Goal: Task Accomplishment & Management: Complete application form

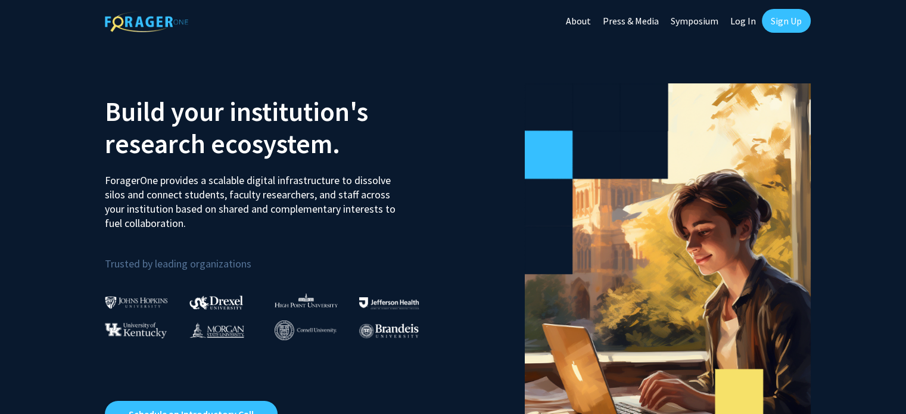
click at [778, 20] on link "Sign Up" at bounding box center [785, 21] width 49 height 24
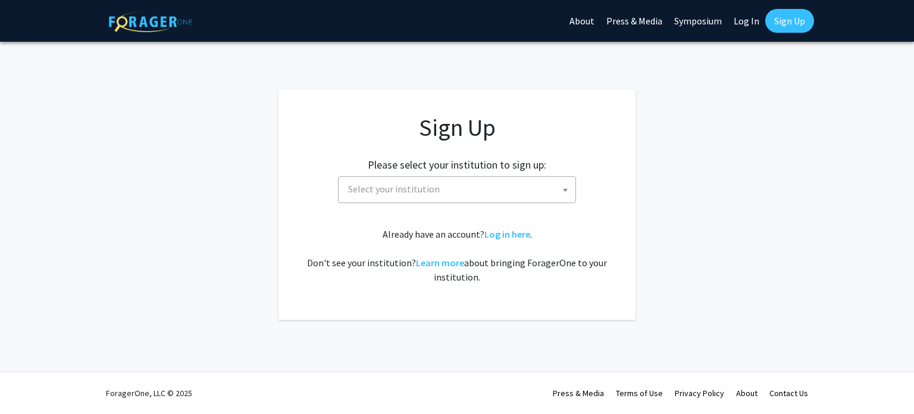
click at [472, 192] on span "Select your institution" at bounding box center [460, 189] width 232 height 24
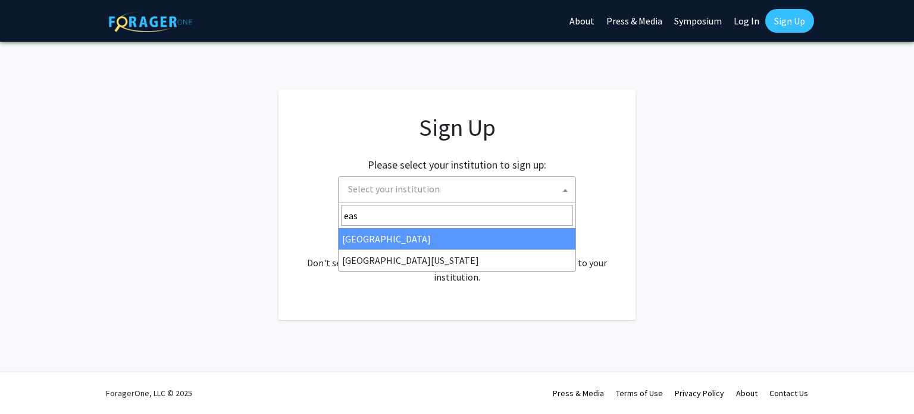
type input "eas"
select select "17"
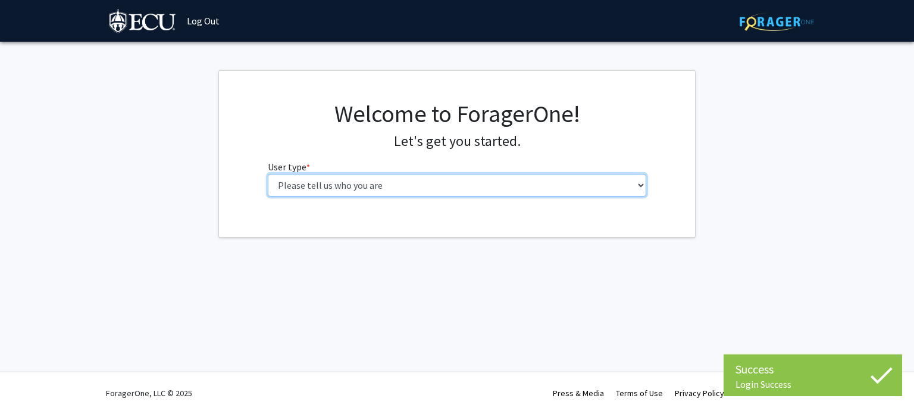
click at [483, 182] on select "Please tell us who you are Undergraduate Student Master's Student Doctoral Cand…" at bounding box center [457, 185] width 379 height 23
select select "1: undergrad"
click at [268, 174] on select "Please tell us who you are Undergraduate Student Master's Student Doctoral Cand…" at bounding box center [457, 185] width 379 height 23
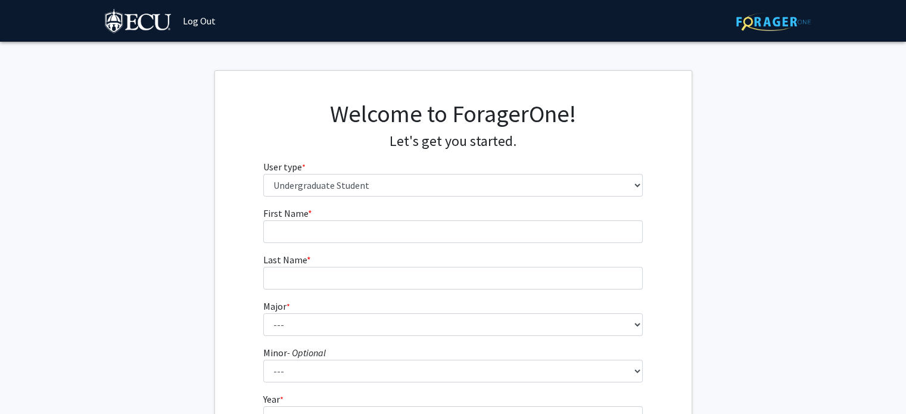
click at [441, 245] on form "First Name * required Last Name * required Major * required --- Accounting Afri…" at bounding box center [452, 351] width 379 height 291
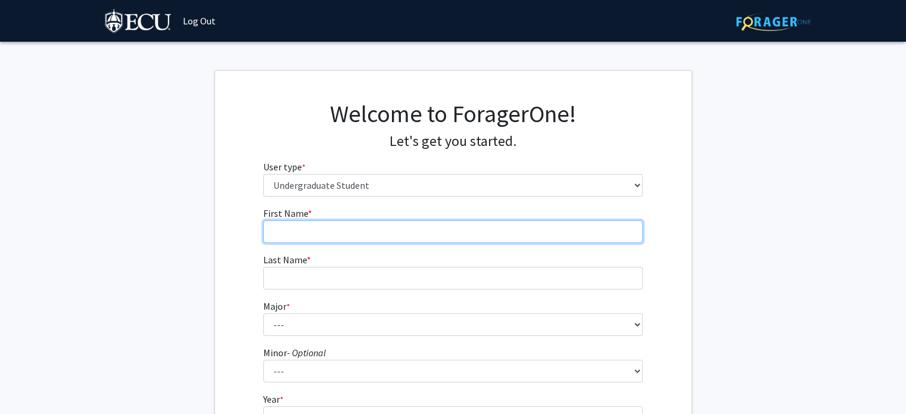
click at [424, 235] on input "First Name * required" at bounding box center [452, 231] width 379 height 23
type input "[PERSON_NAME]"
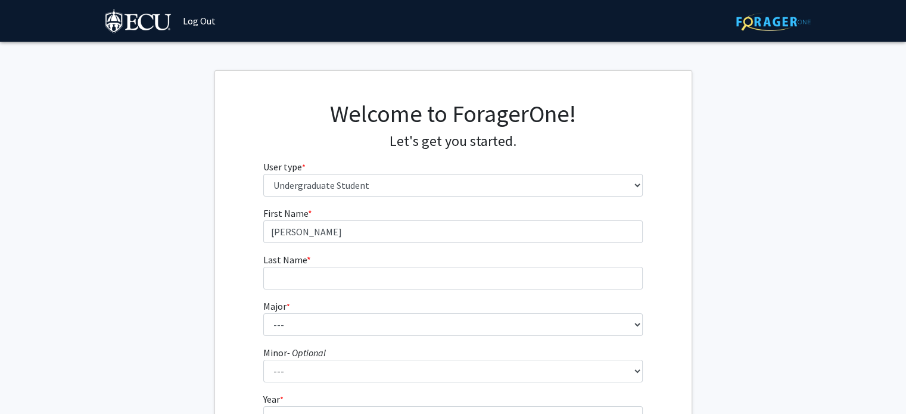
click at [276, 292] on form "First Name * required [PERSON_NAME] Last Name * required Major * required --- A…" at bounding box center [452, 351] width 379 height 291
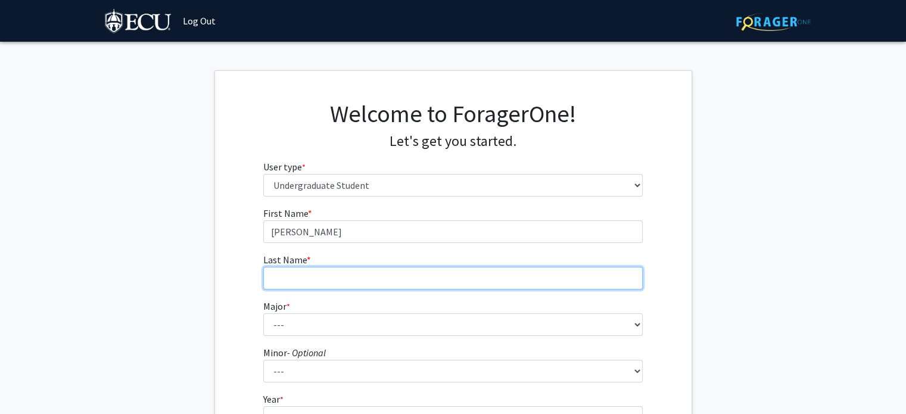
click at [295, 283] on input "Last Name * required" at bounding box center [452, 278] width 379 height 23
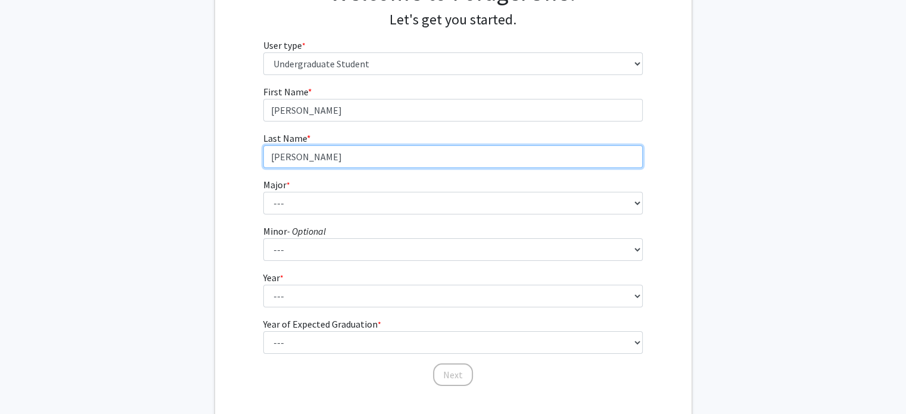
scroll to position [124, 0]
type input "[PERSON_NAME]"
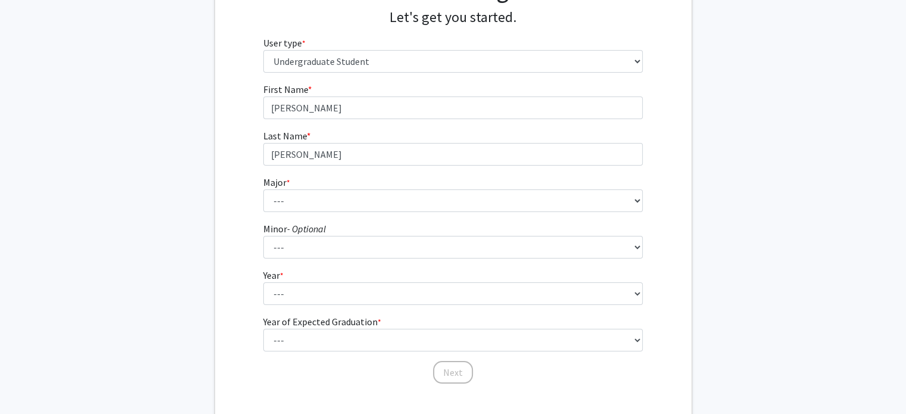
click at [290, 183] on span "*" at bounding box center [288, 182] width 4 height 11
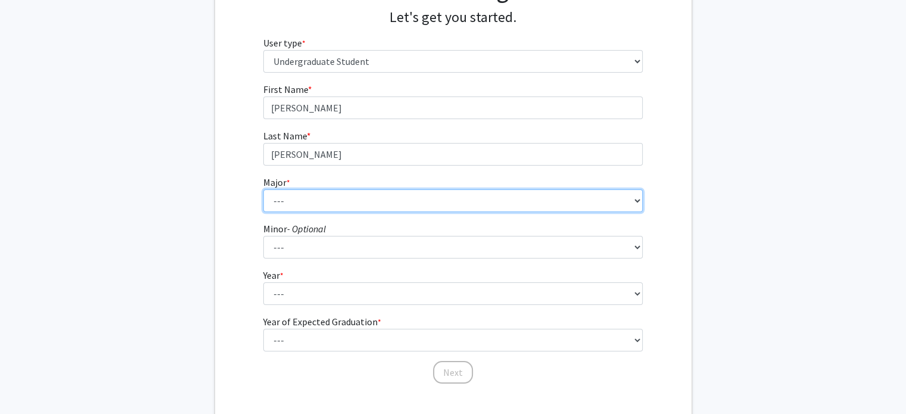
click at [291, 189] on select "--- Accounting African and African American Studies Anthropology Applied Atmosp…" at bounding box center [452, 200] width 379 height 23
click at [286, 197] on select "--- Accounting African and African American Studies Anthropology Applied Atmosp…" at bounding box center [452, 200] width 379 height 23
select select "11: 1309"
click at [263, 189] on select "--- Accounting African and African American Studies Anthropology Applied Atmosp…" at bounding box center [452, 200] width 379 height 23
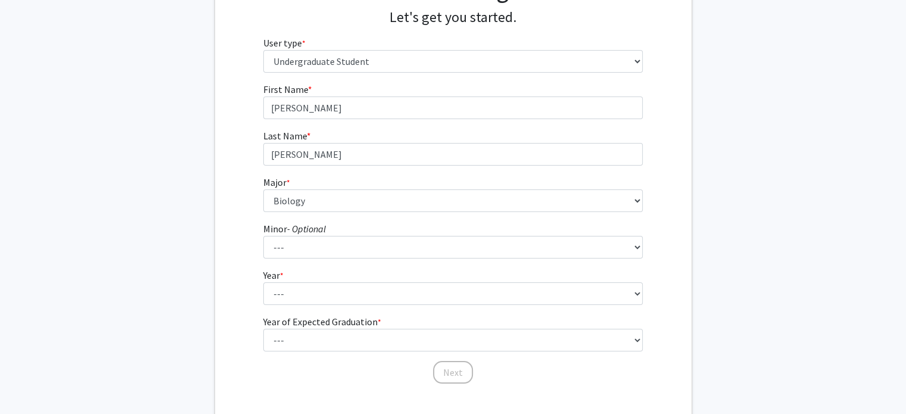
click at [230, 224] on div "First Name * required [PERSON_NAME] Last Name * required [PERSON_NAME] * requir…" at bounding box center [453, 233] width 476 height 302
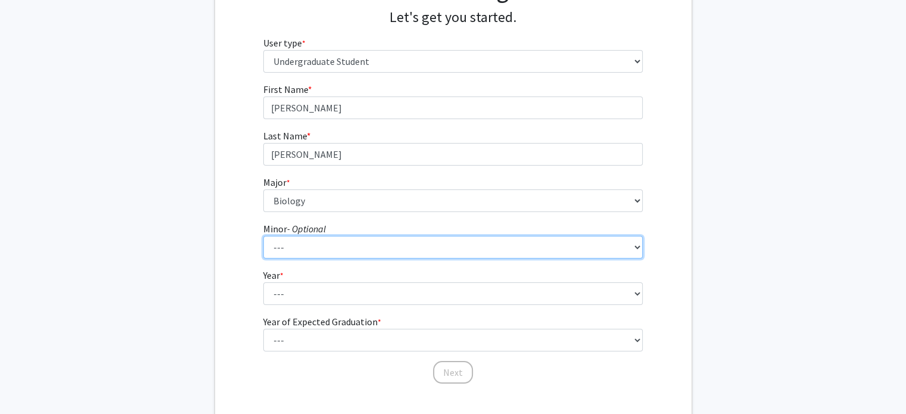
click at [298, 249] on select "--- Aerospace Studies African and African American Studies Alcohol and Drug Stu…" at bounding box center [452, 247] width 379 height 23
select select "66: 1011"
click at [263, 236] on select "--- Aerospace Studies African and African American Studies Alcohol and Drug Stu…" at bounding box center [452, 247] width 379 height 23
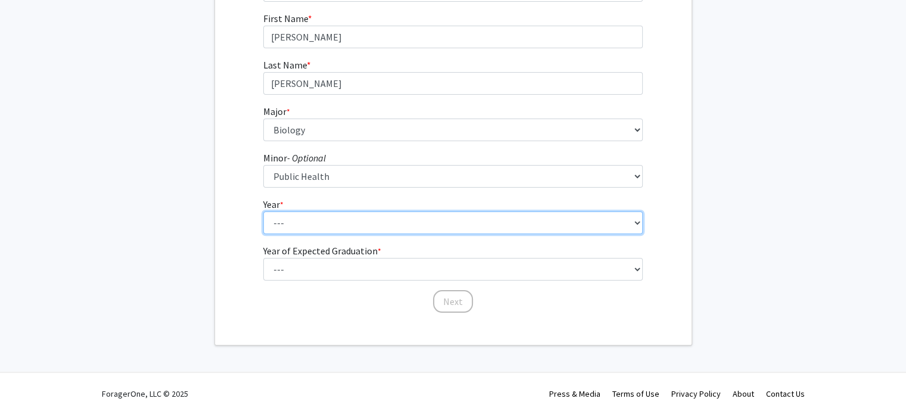
click at [329, 219] on select "--- First-year Sophomore Junior Senior Postbaccalaureate Certificate" at bounding box center [452, 222] width 379 height 23
select select "1: first-year"
click at [263, 211] on select "--- First-year Sophomore Junior Senior Postbaccalaureate Certificate" at bounding box center [452, 222] width 379 height 23
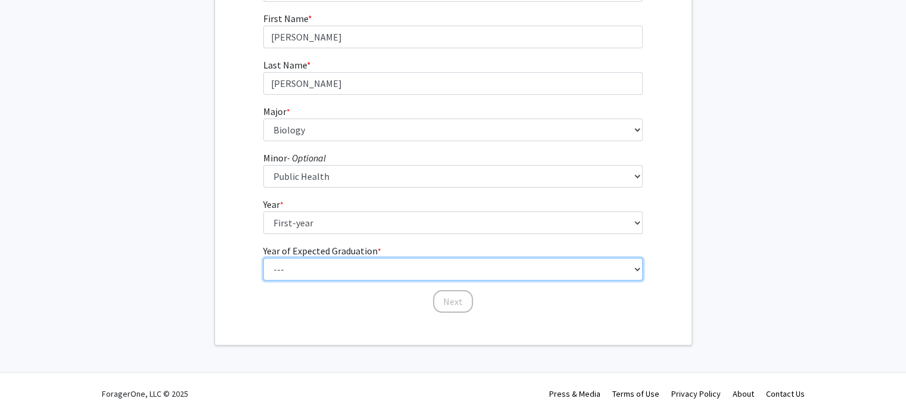
click at [314, 272] on select "--- 2025 2026 2027 2028 2029 2030 2031 2032 2033 2034" at bounding box center [452, 269] width 379 height 23
select select "5: 2029"
click at [263, 258] on select "--- 2025 2026 2027 2028 2029 2030 2031 2032 2033 2034" at bounding box center [452, 269] width 379 height 23
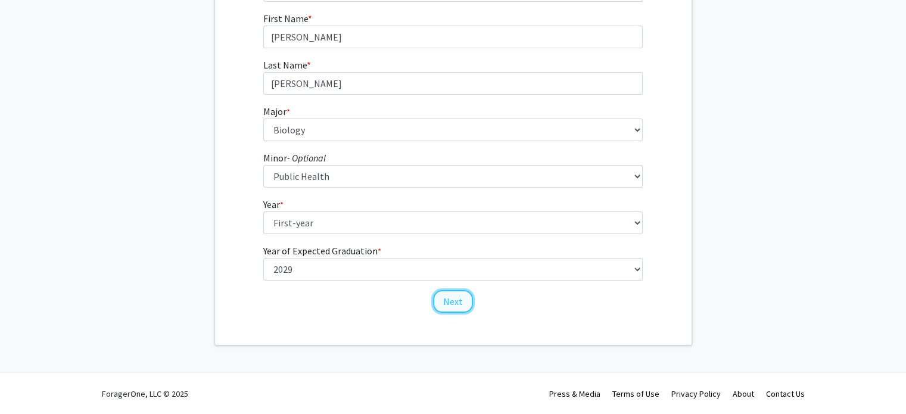
click at [455, 303] on button "Next" at bounding box center [453, 301] width 40 height 23
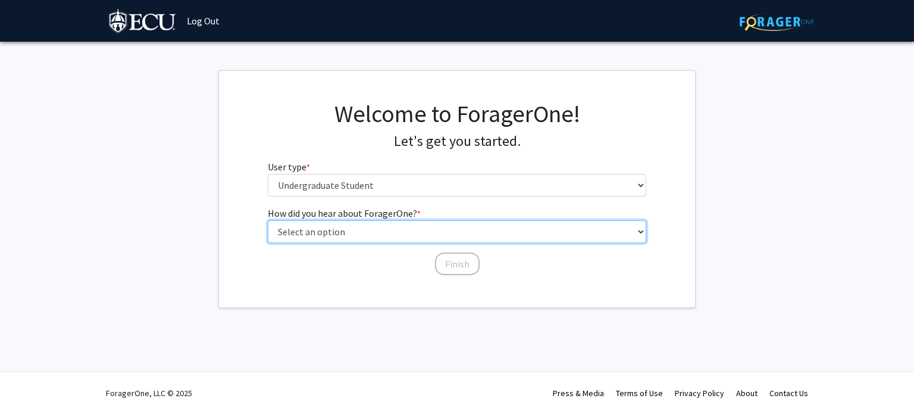
click at [408, 233] on select "Select an option Peer/student recommendation Faculty/staff recommendation Unive…" at bounding box center [457, 231] width 379 height 23
select select "3: university_website"
click at [268, 220] on select "Select an option Peer/student recommendation Faculty/staff recommendation Unive…" at bounding box center [457, 231] width 379 height 23
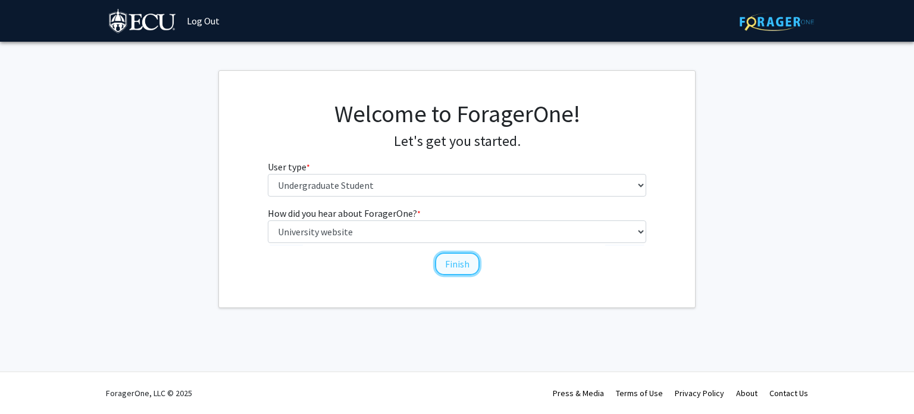
click at [448, 268] on button "Finish" at bounding box center [457, 263] width 45 height 23
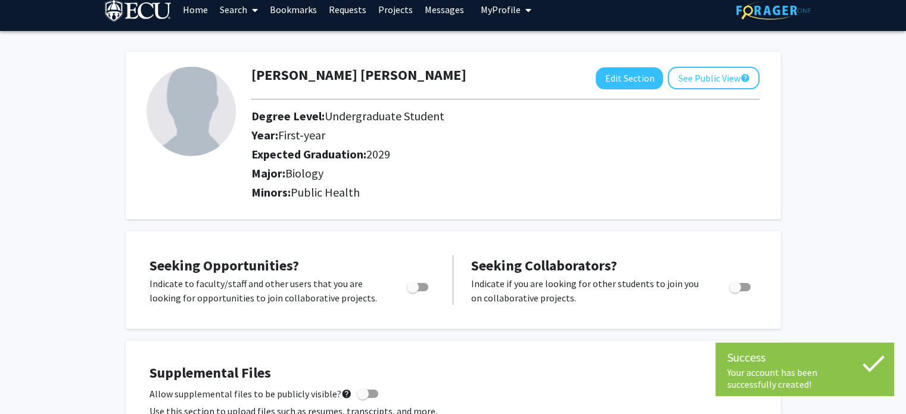
scroll to position [116, 0]
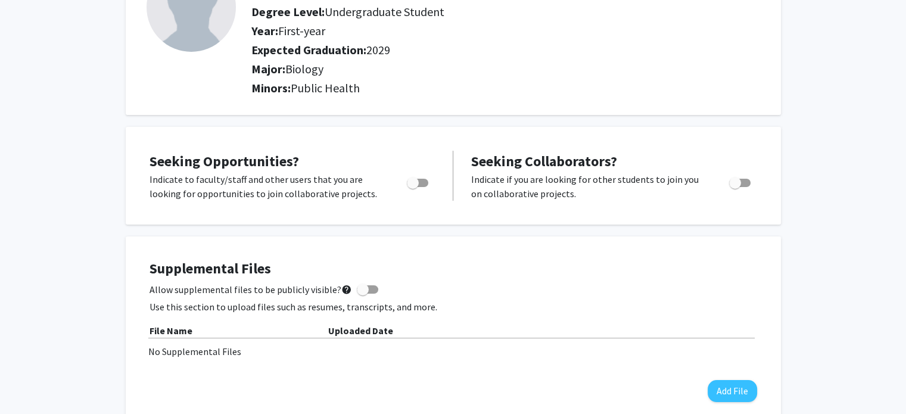
click at [413, 182] on span "Toggle" at bounding box center [413, 183] width 12 height 12
click at [413, 187] on input "Are you actively seeking opportunities?" at bounding box center [412, 187] width 1 height 1
checkbox input "true"
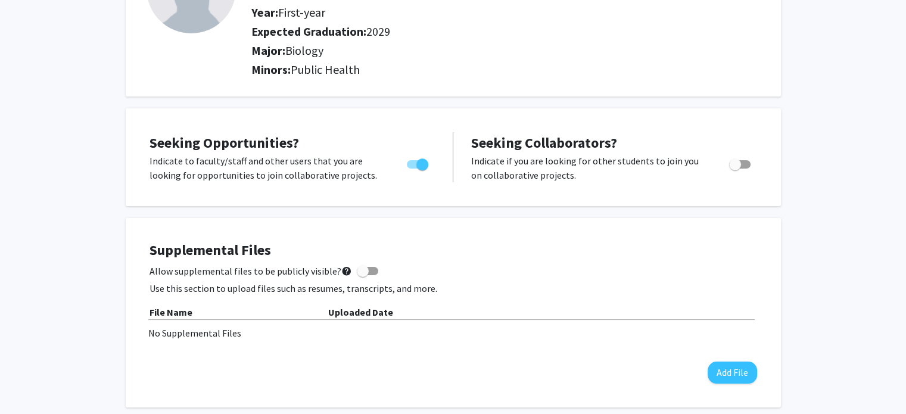
scroll to position [0, 0]
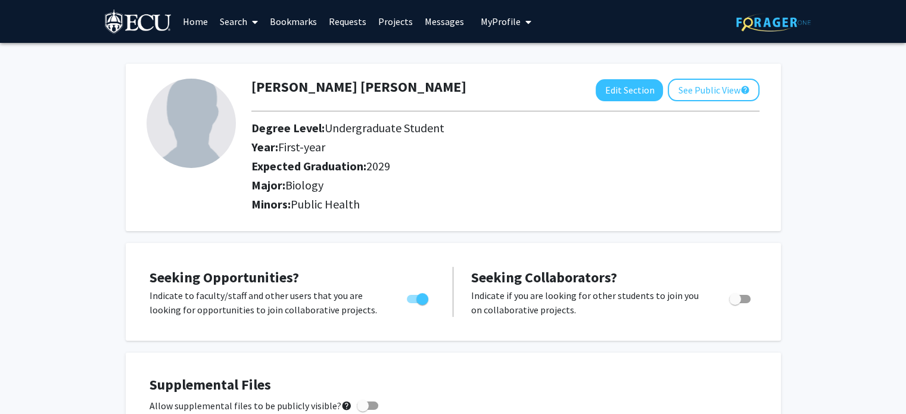
click at [233, 13] on link "Search" at bounding box center [239, 22] width 50 height 42
click at [250, 59] on span "Faculty/Staff" at bounding box center [258, 55] width 88 height 24
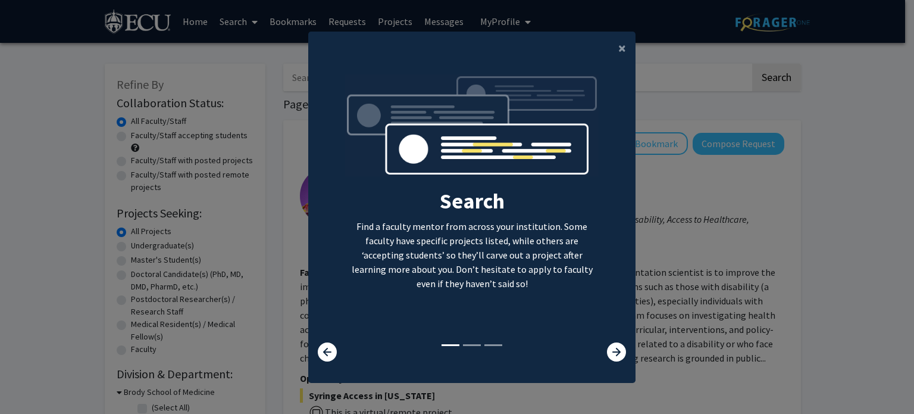
click at [211, 95] on modal-container "× Search Find a faculty mentor from across your institution. Some faculty have …" at bounding box center [457, 207] width 914 height 414
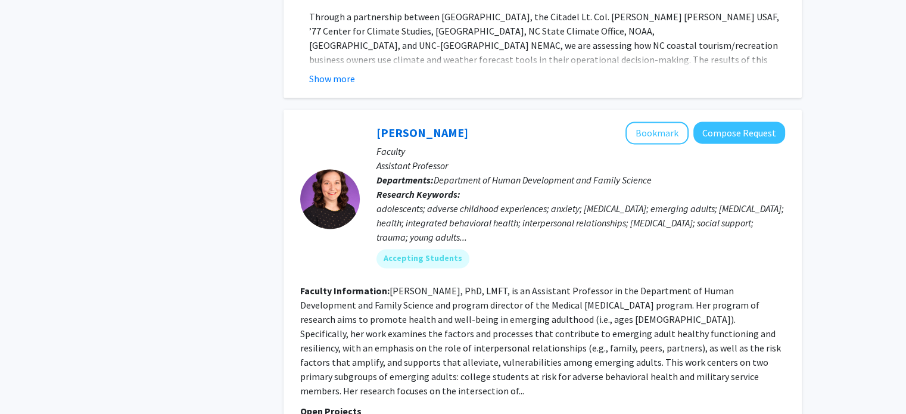
scroll to position [1942, 0]
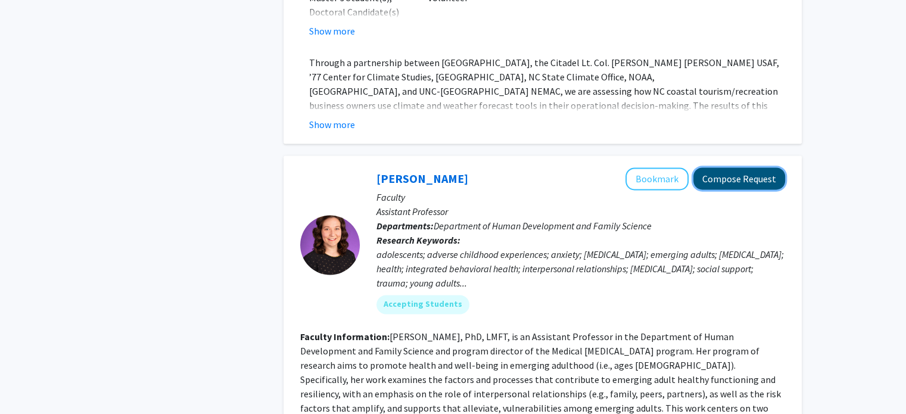
click at [732, 167] on button "Compose Request" at bounding box center [739, 178] width 92 height 22
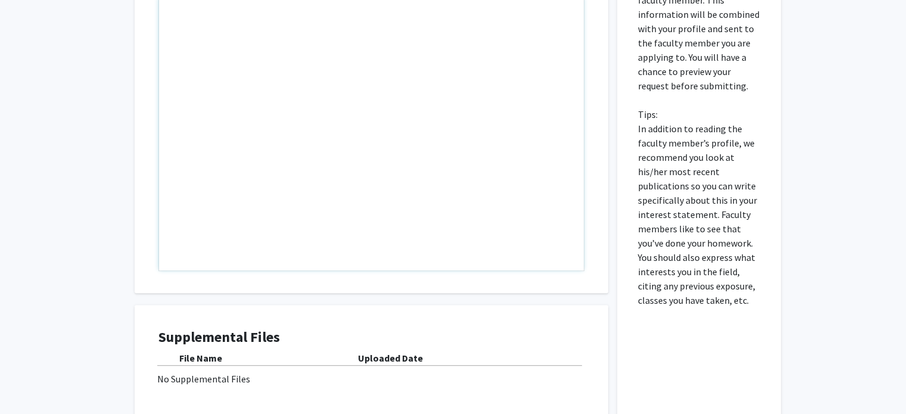
scroll to position [576, 0]
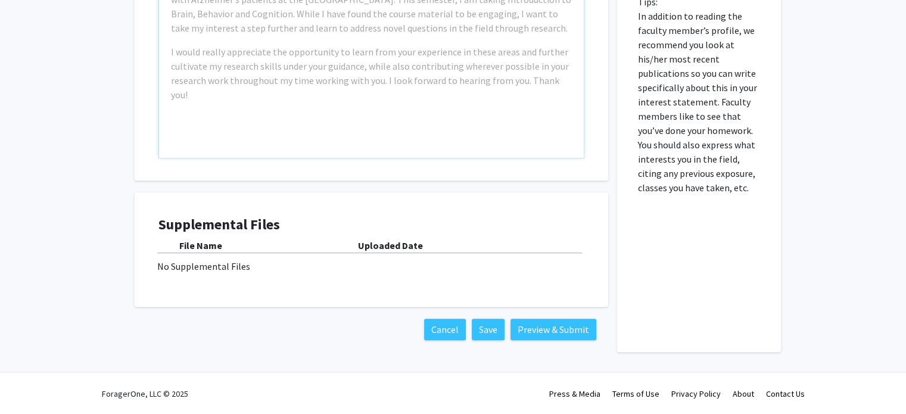
drag, startPoint x: 401, startPoint y: 269, endPoint x: 299, endPoint y: 280, distance: 102.4
click at [299, 280] on div "Supplemental Files File Name Uploaded Date No Supplemental Files" at bounding box center [371, 249] width 426 height 67
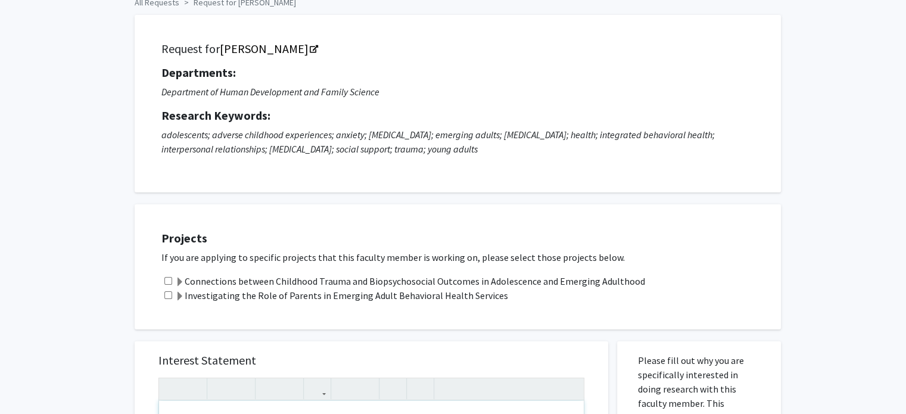
scroll to position [7, 0]
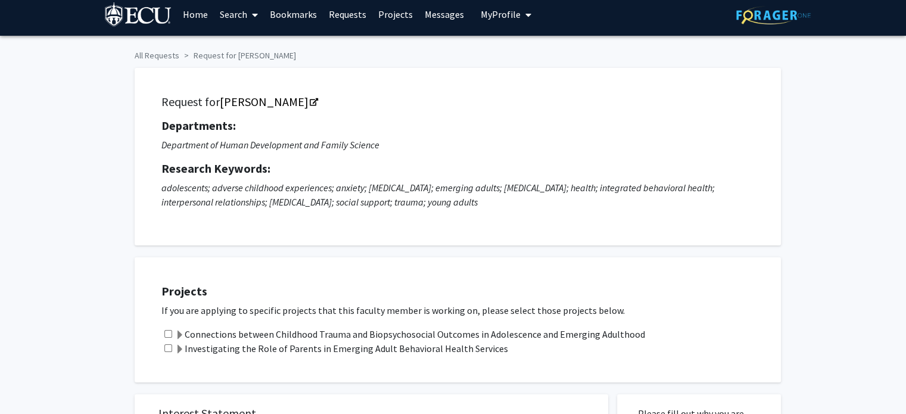
click at [161, 333] on div "Connections between Childhood Trauma and Biopsychosocial Outcomes in Adolescenc…" at bounding box center [464, 334] width 607 height 14
click at [169, 333] on input "checkbox" at bounding box center [168, 334] width 8 height 8
checkbox input "true"
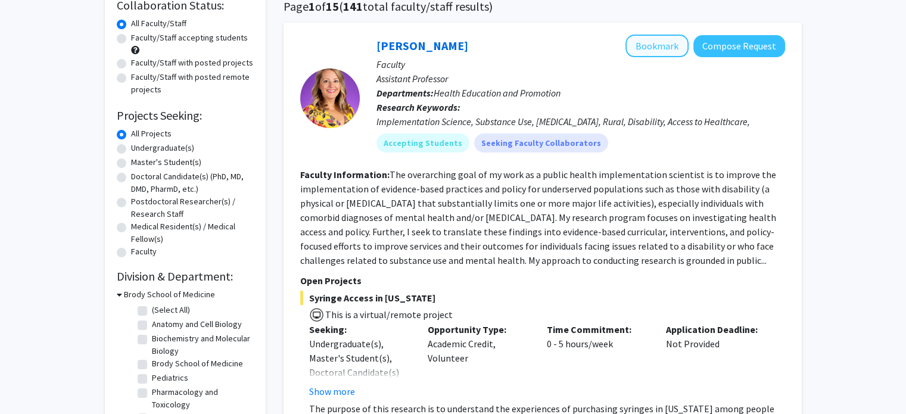
scroll to position [98, 0]
click at [645, 59] on p "Faculty" at bounding box center [580, 64] width 408 height 14
click at [648, 43] on button "Bookmark" at bounding box center [656, 46] width 63 height 23
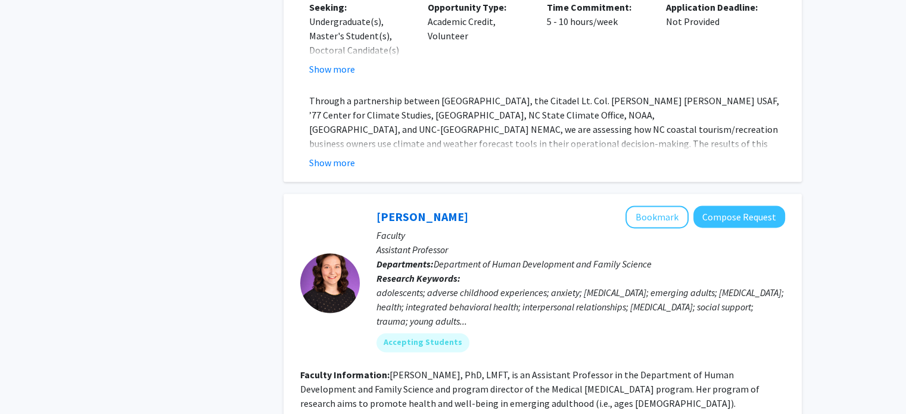
scroll to position [1996, 0]
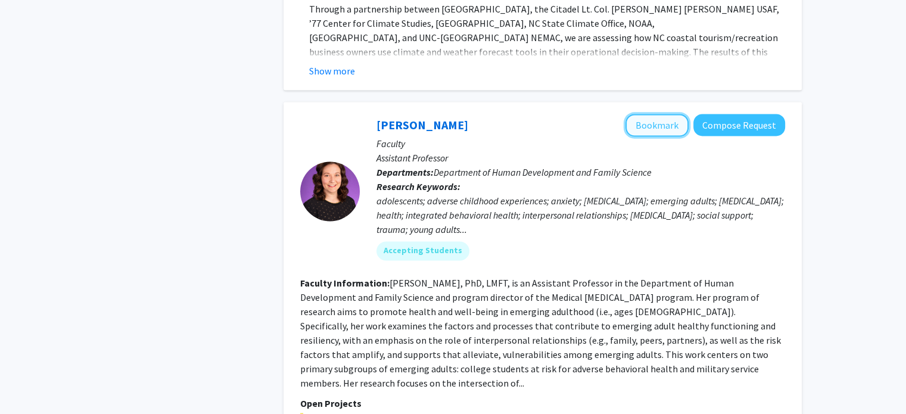
click at [667, 114] on button "Bookmark" at bounding box center [656, 125] width 63 height 23
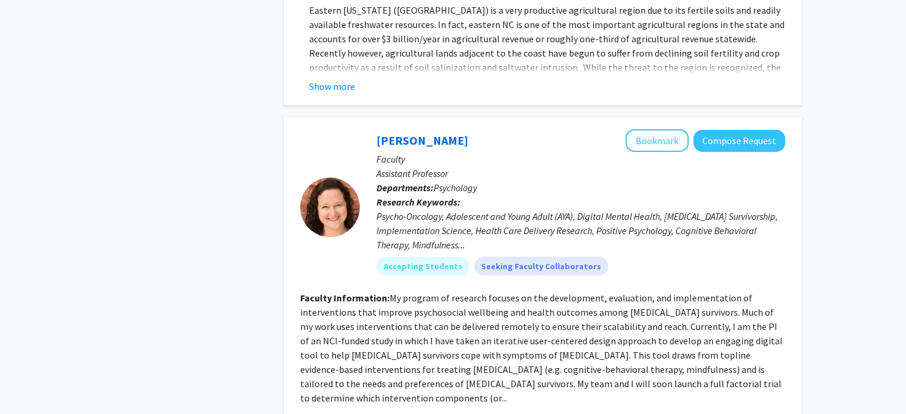
scroll to position [4065, 0]
click at [645, 129] on button "Bookmark" at bounding box center [656, 140] width 63 height 23
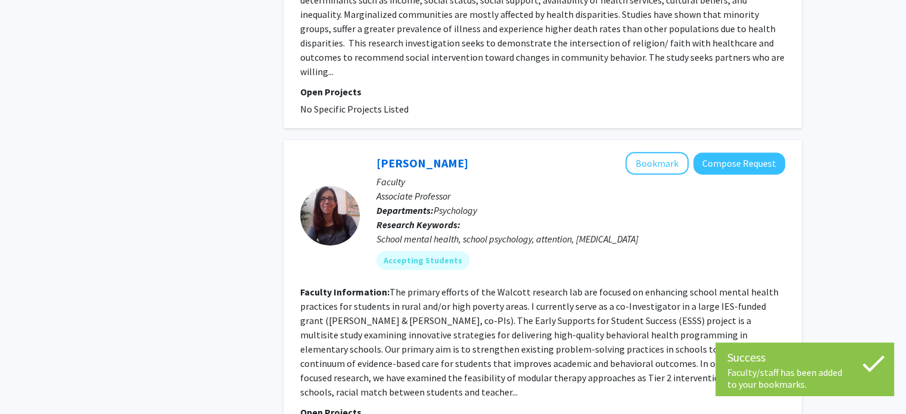
scroll to position [5124, 0]
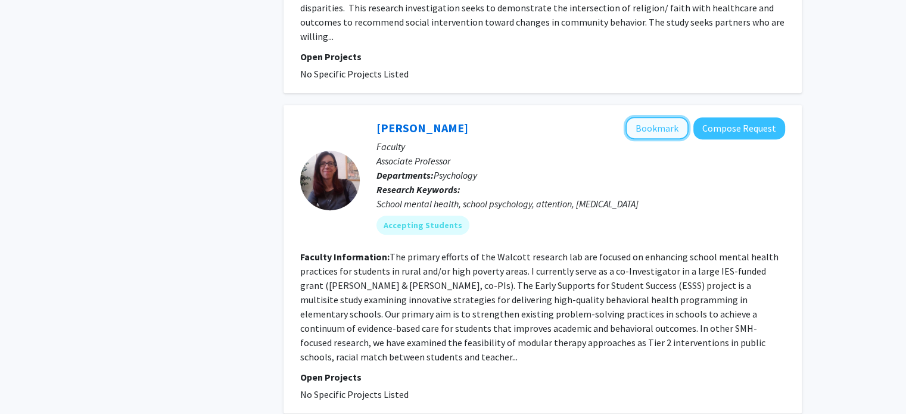
click at [639, 117] on button "Bookmark" at bounding box center [656, 128] width 63 height 23
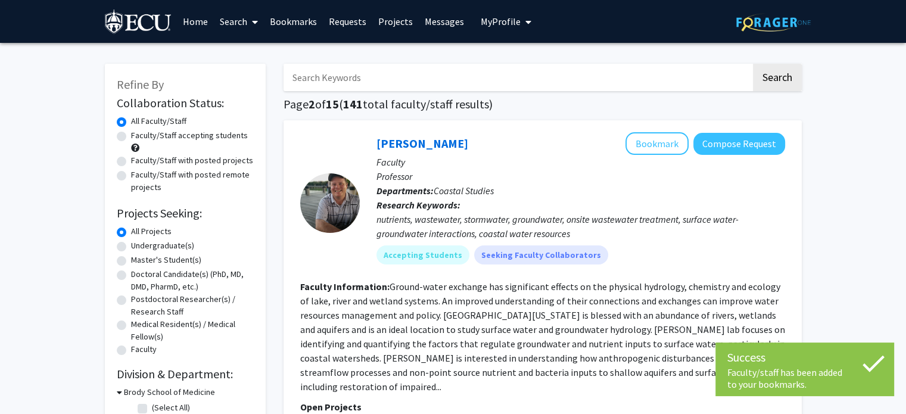
click at [172, 133] on label "Faculty/Staff accepting students" at bounding box center [189, 135] width 117 height 13
click at [139, 133] on input "Faculty/Staff accepting students" at bounding box center [135, 133] width 8 height 8
radio input "true"
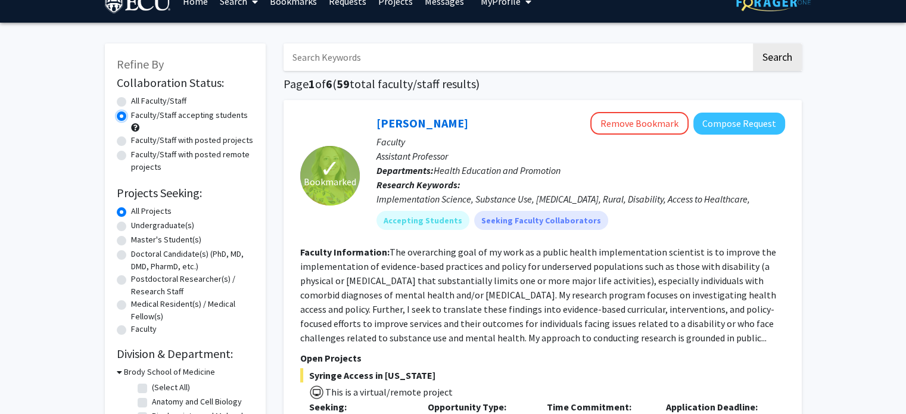
scroll to position [19, 0]
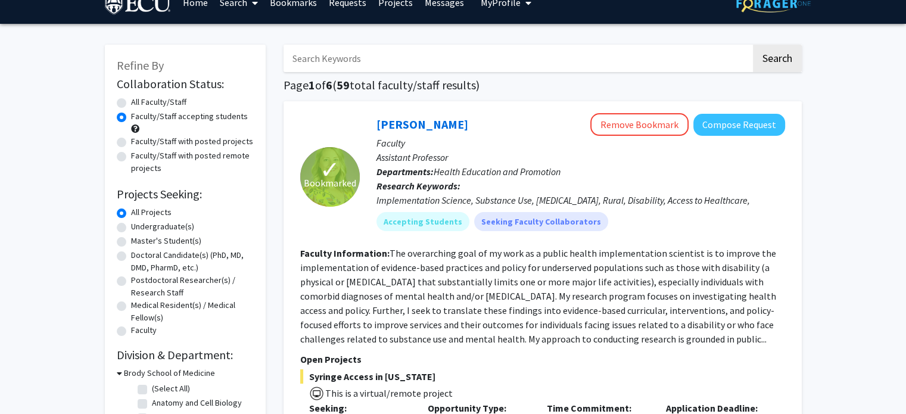
click at [152, 228] on label "Undergraduate(s)" at bounding box center [162, 226] width 63 height 13
click at [139, 228] on input "Undergraduate(s)" at bounding box center [135, 224] width 8 height 8
radio input "true"
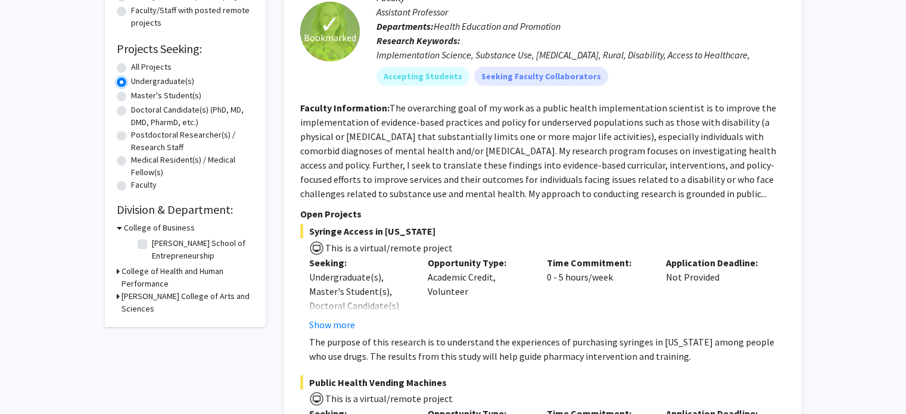
scroll to position [164, 0]
click at [132, 274] on h3 "College of Health and Human Performance" at bounding box center [187, 277] width 132 height 25
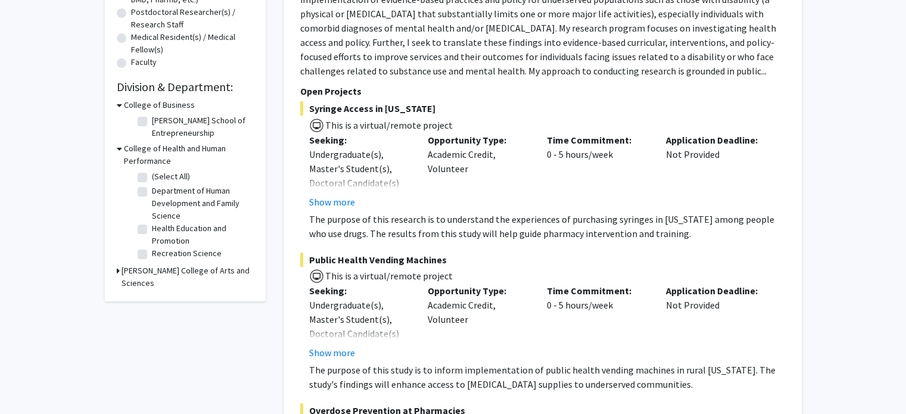
scroll to position [289, 0]
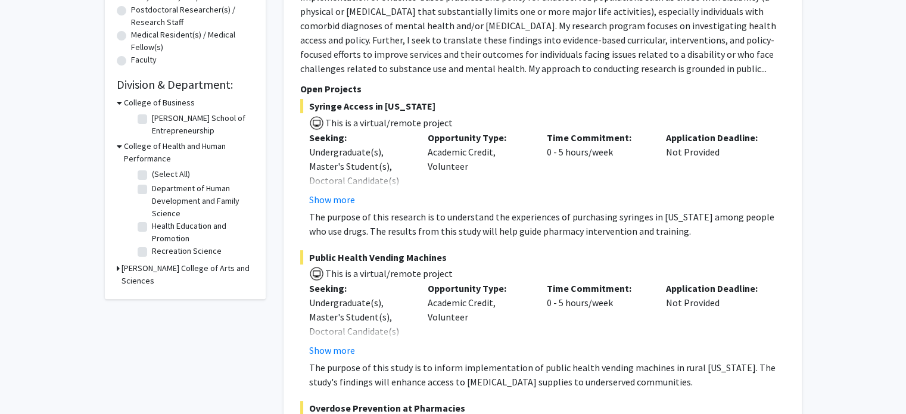
click at [138, 271] on h3 "[PERSON_NAME] College of Arts and Sciences" at bounding box center [187, 274] width 132 height 25
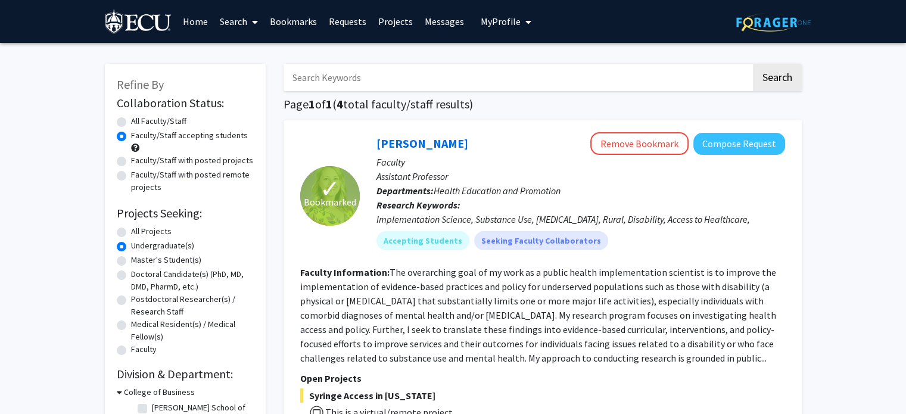
click at [289, 20] on link "Bookmarks" at bounding box center [293, 22] width 59 height 42
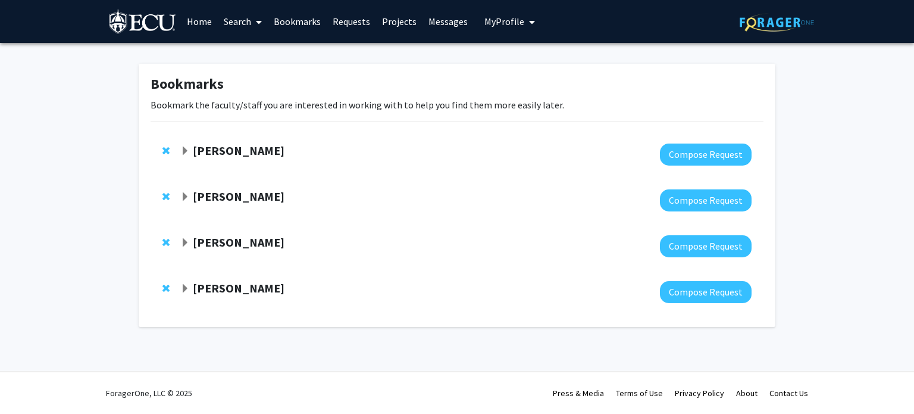
click at [239, 145] on strong "[PERSON_NAME]" at bounding box center [239, 150] width 92 height 15
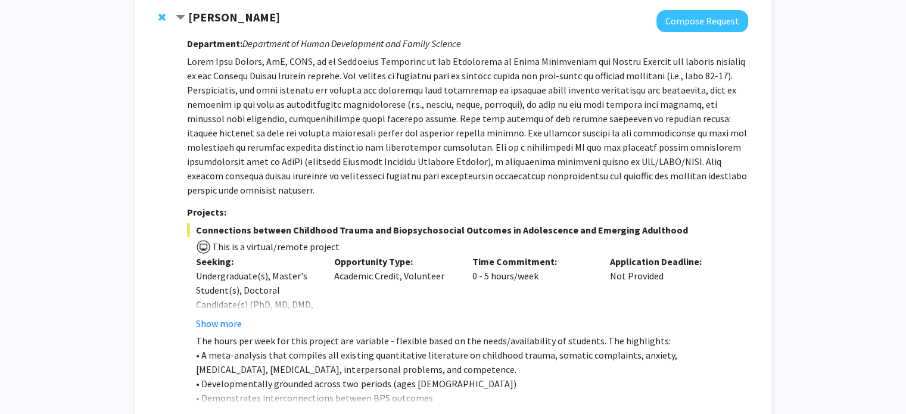
scroll to position [133, 0]
click at [226, 27] on div at bounding box center [462, 21] width 572 height 22
click at [219, 19] on strong "[PERSON_NAME]" at bounding box center [234, 17] width 92 height 15
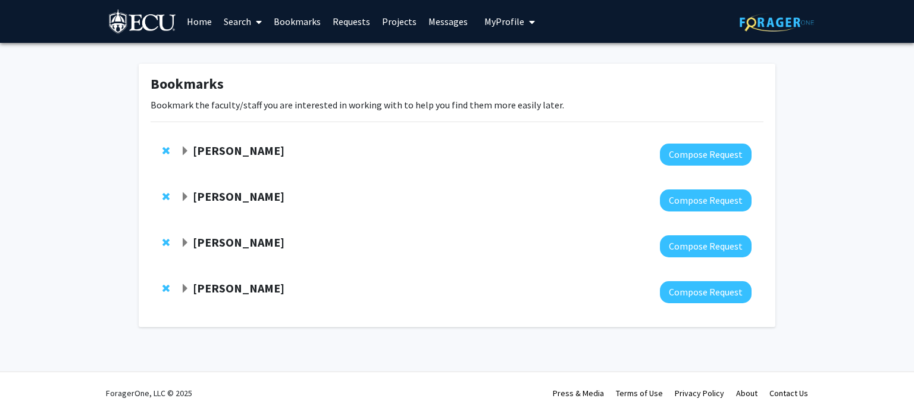
click at [230, 244] on strong "[PERSON_NAME]" at bounding box center [239, 242] width 92 height 15
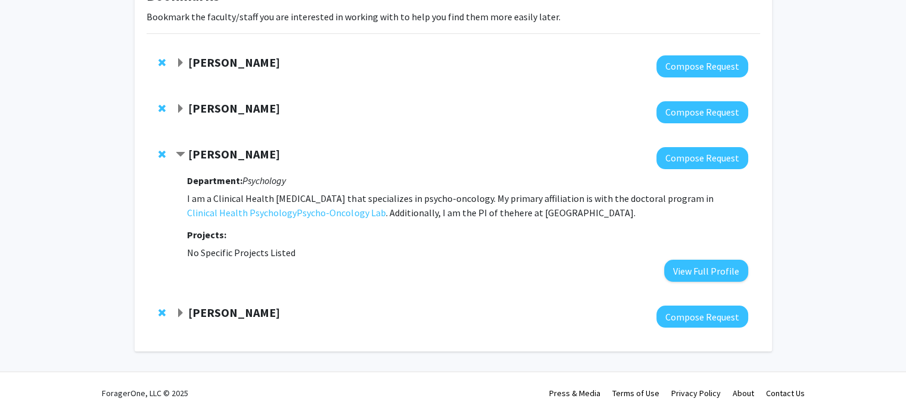
click at [236, 307] on strong "[PERSON_NAME]" at bounding box center [234, 312] width 92 height 15
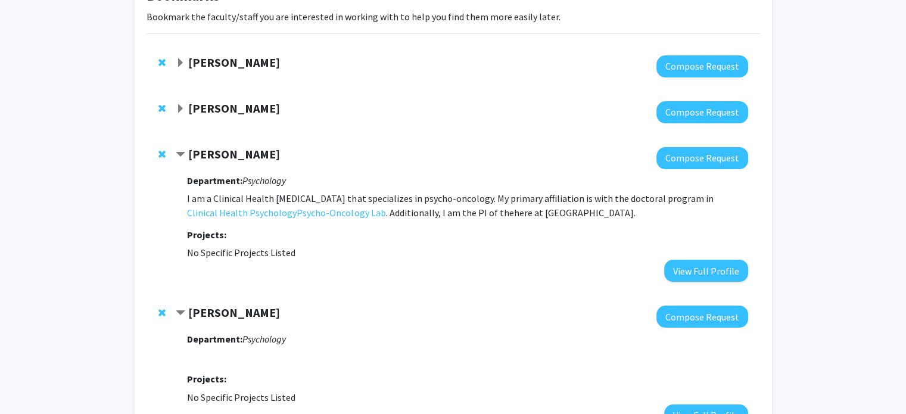
scroll to position [186, 0]
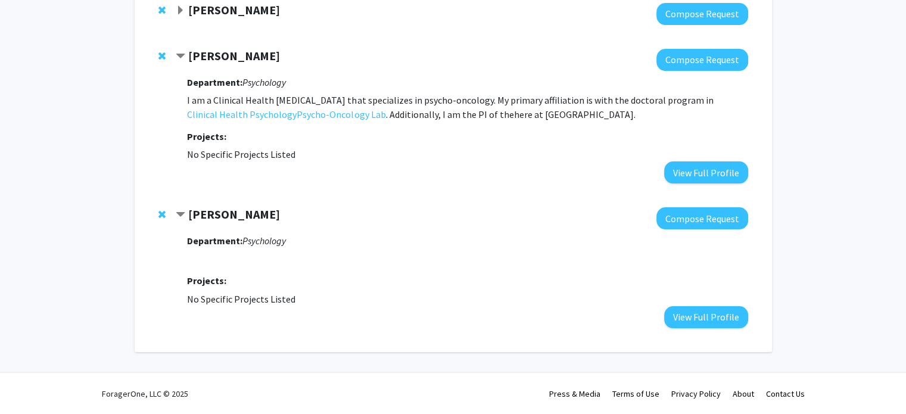
click at [214, 49] on strong "[PERSON_NAME]" at bounding box center [234, 55] width 92 height 15
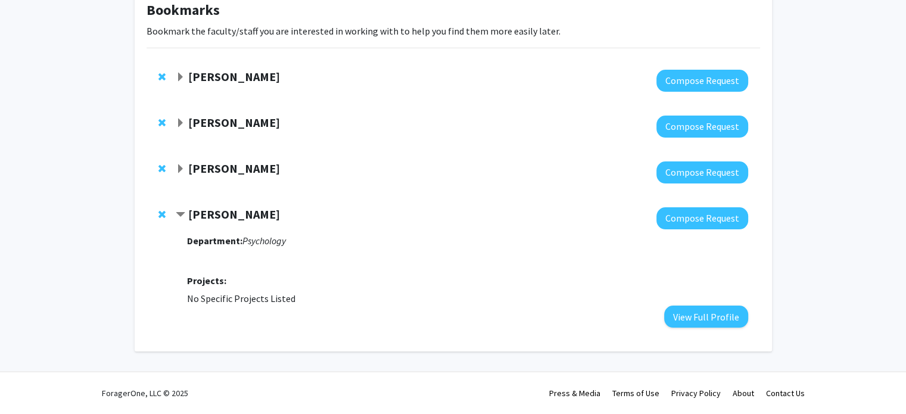
click at [209, 124] on strong "[PERSON_NAME]" at bounding box center [234, 122] width 92 height 15
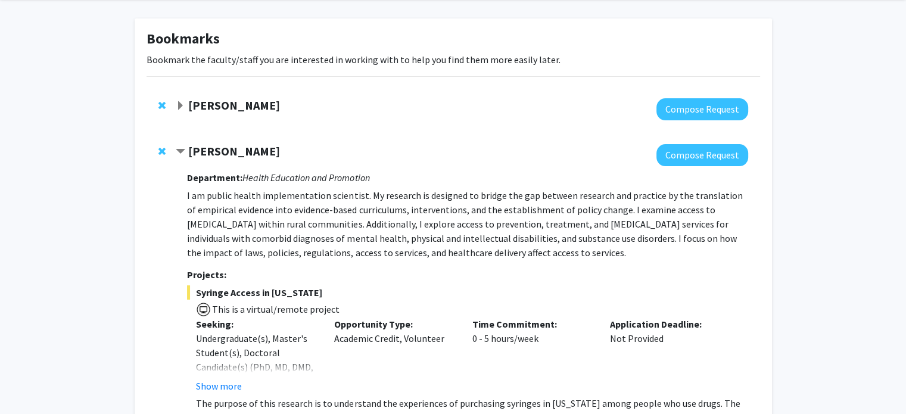
scroll to position [43, 0]
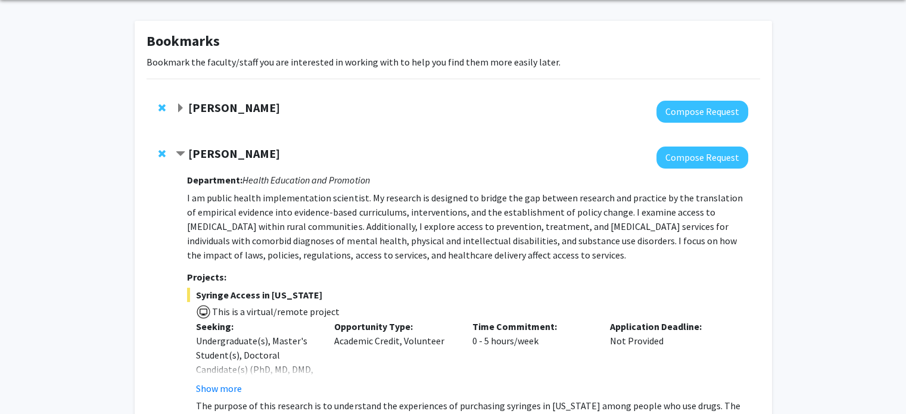
click at [210, 110] on strong "[PERSON_NAME]" at bounding box center [234, 107] width 92 height 15
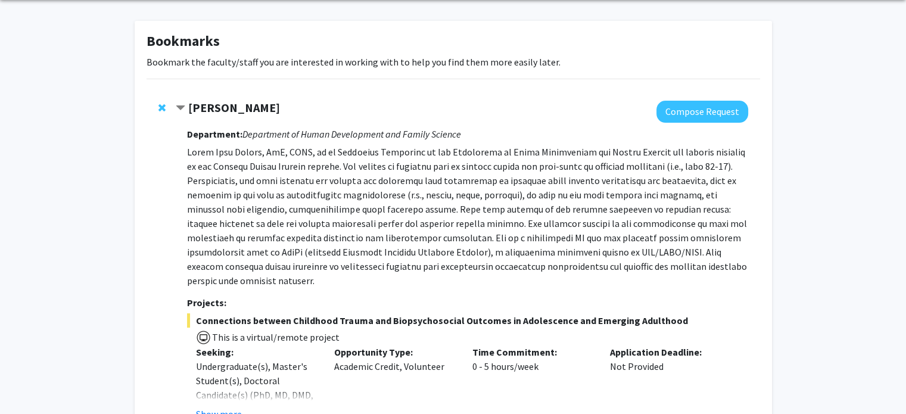
click at [210, 110] on strong "[PERSON_NAME]" at bounding box center [234, 107] width 92 height 15
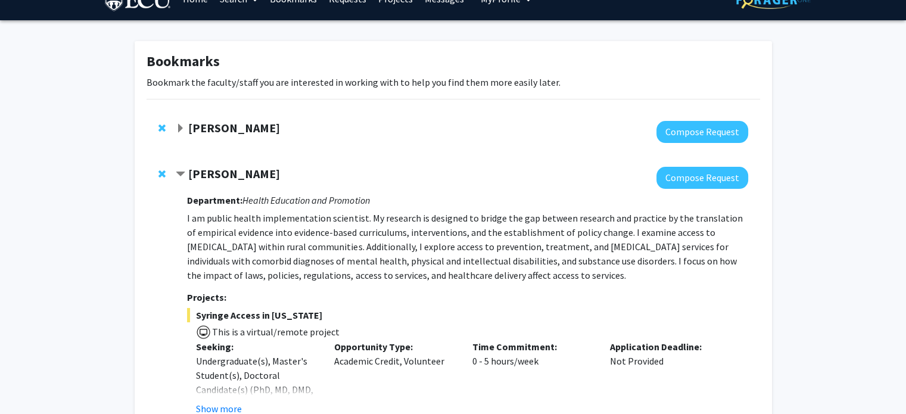
scroll to position [22, 0]
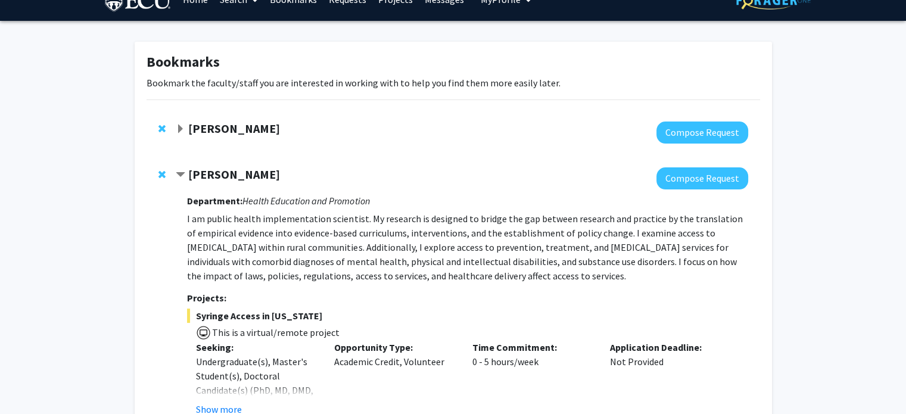
click at [223, 134] on strong "[PERSON_NAME]" at bounding box center [234, 128] width 92 height 15
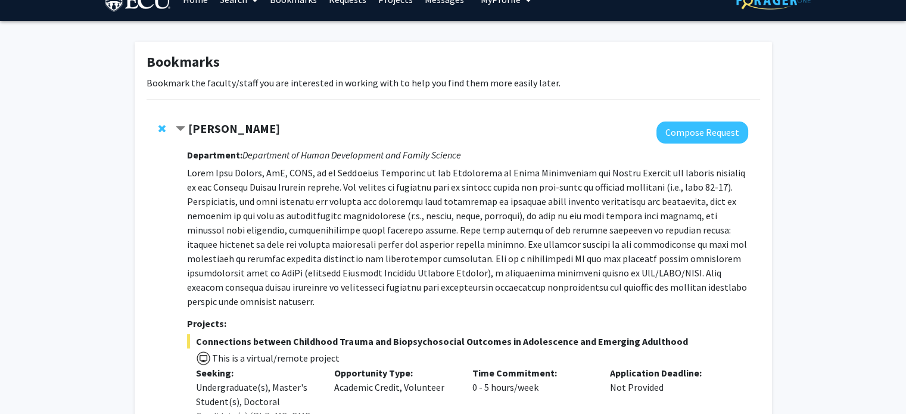
scroll to position [102, 0]
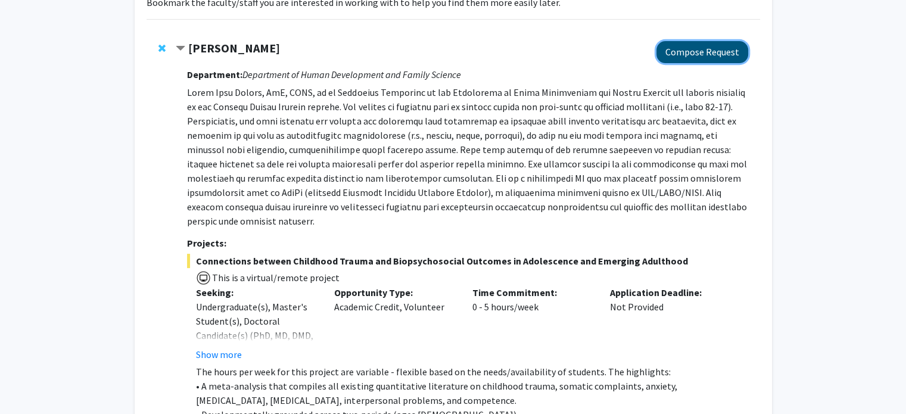
click at [680, 57] on button "Compose Request" at bounding box center [702, 52] width 92 height 22
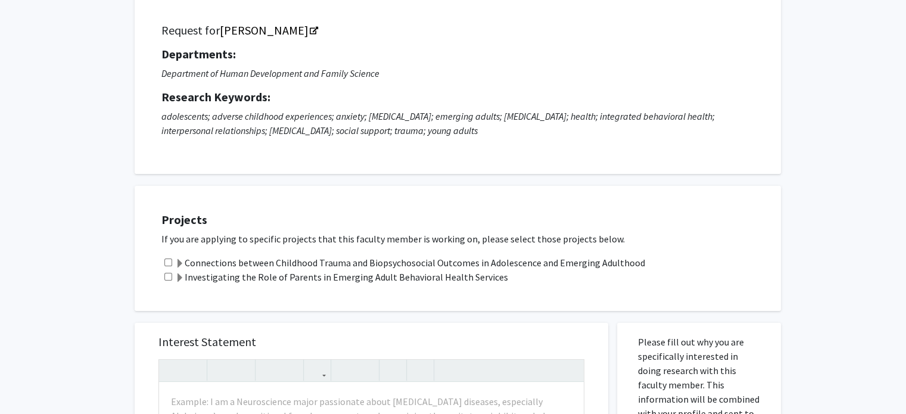
scroll to position [80, 0]
click at [255, 262] on label "Connections between Childhood Trauma and Biopsychosocial Outcomes in Adolescenc…" at bounding box center [410, 261] width 470 height 14
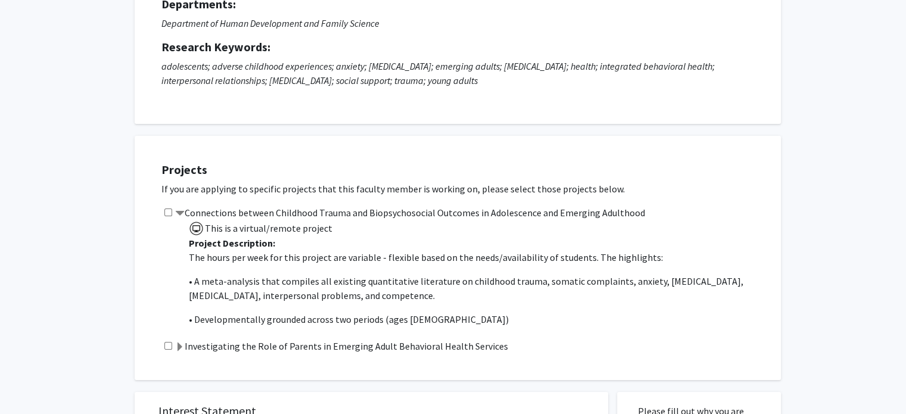
scroll to position [130, 0]
click at [170, 209] on input "checkbox" at bounding box center [168, 211] width 8 height 8
checkbox input "true"
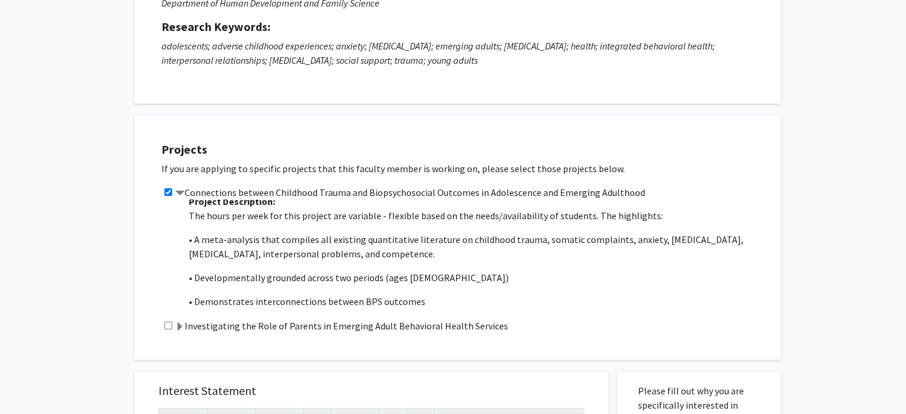
scroll to position [12, 0]
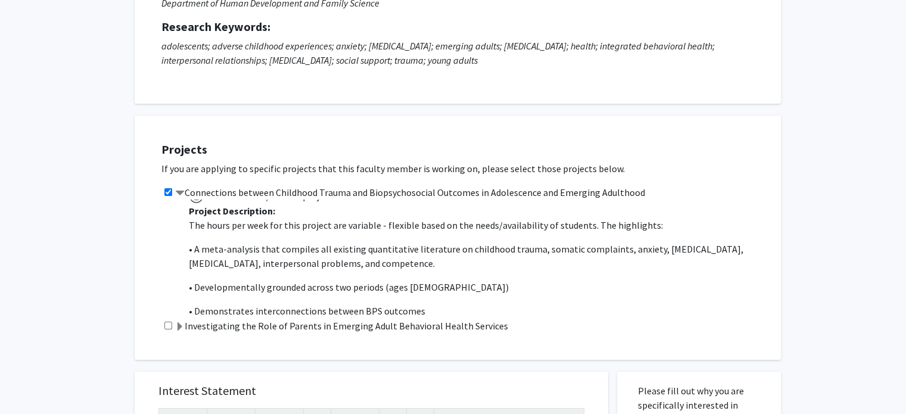
drag, startPoint x: 355, startPoint y: 304, endPoint x: 181, endPoint y: 215, distance: 196.0
click at [181, 215] on div "This is a virtual/remote project Project Description: The hours per week for th…" at bounding box center [473, 258] width 589 height 119
copy p "Loremip Dolorsitame: Con adipi eli sedd eiu temp incidid utl etdolore - magnaal…"
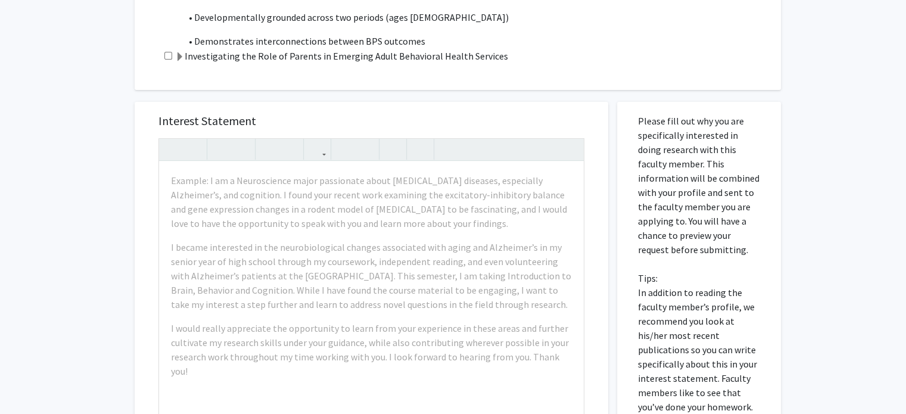
scroll to position [438, 0]
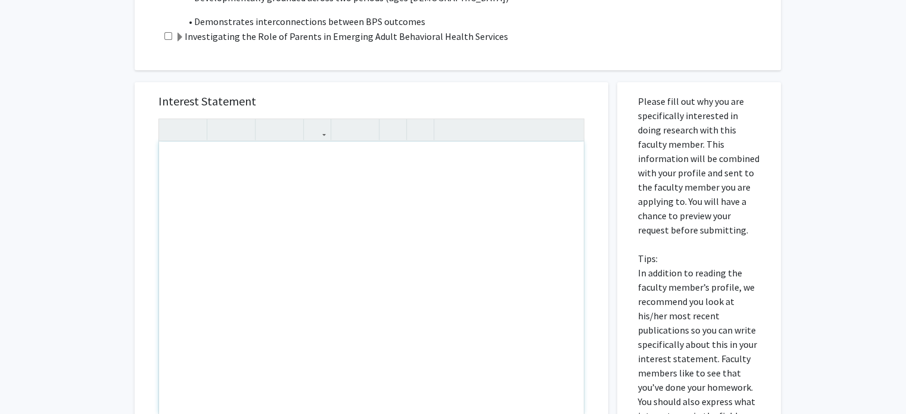
click at [229, 166] on div "Note to users with screen readers: Please press Alt+0 or Option+0 to deactivate…" at bounding box center [371, 278] width 424 height 273
paste div "Note to users with screen readers: Please press Alt+0 or Option+0 to deactivate…"
type textarea "<l>I do s ametcons adipisci el Seddoei tem Incidi Utlabo et dol mag-aliqua enim…"
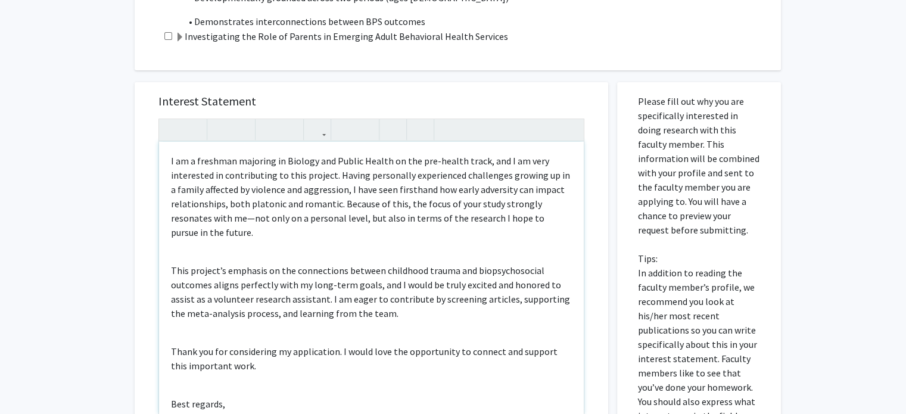
click at [168, 161] on div "I am a freshman majoring in Biology and Public Health on the pre-health track, …" at bounding box center [371, 278] width 424 height 273
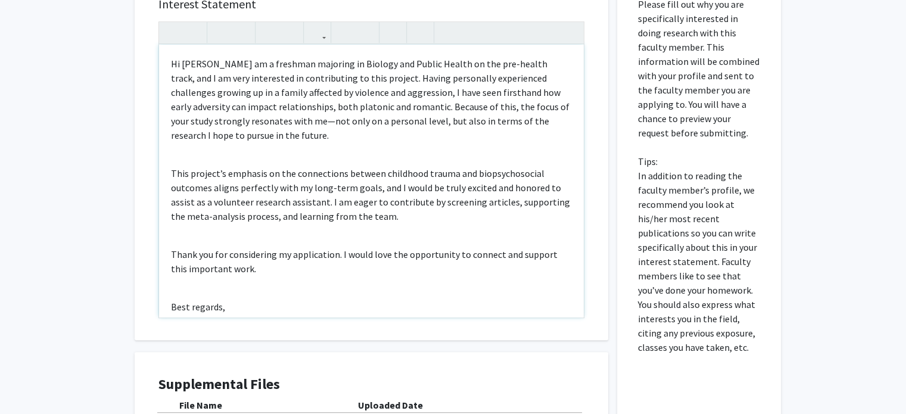
scroll to position [555, 0]
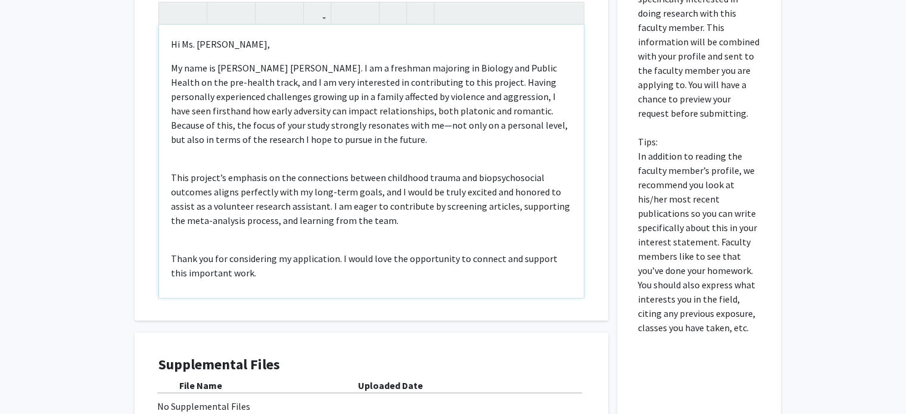
click at [397, 125] on p "My name is [PERSON_NAME] [PERSON_NAME]. I am a freshman majoring in Biology and…" at bounding box center [371, 104] width 401 height 86
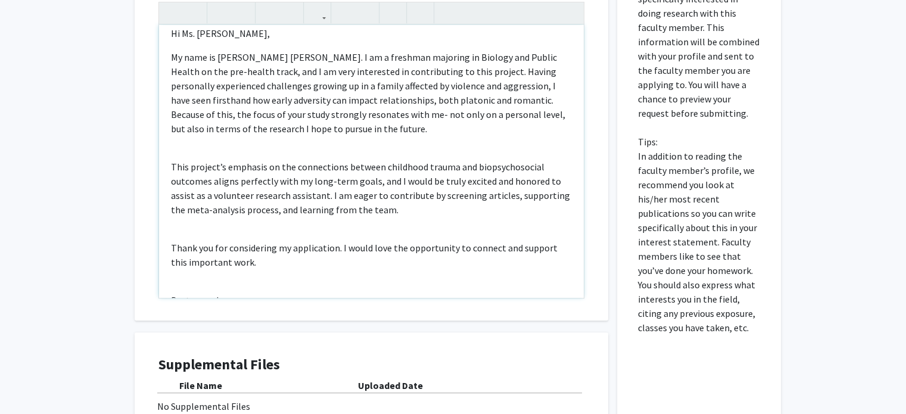
scroll to position [12, 0]
click at [288, 152] on div "Hi Ms. [PERSON_NAME], My name is [PERSON_NAME] [PERSON_NAME]. I am a freshman m…" at bounding box center [371, 161] width 424 height 273
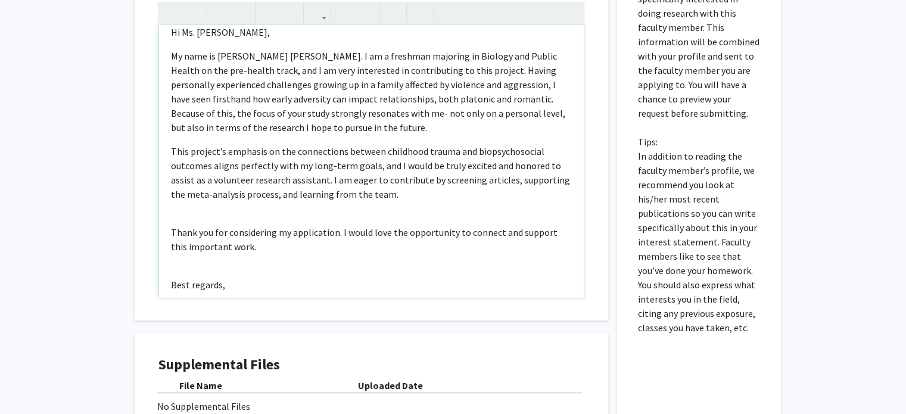
click at [236, 216] on div "Hi Ms. [PERSON_NAME], My name is [PERSON_NAME] [PERSON_NAME]. I am a freshman m…" at bounding box center [371, 161] width 424 height 273
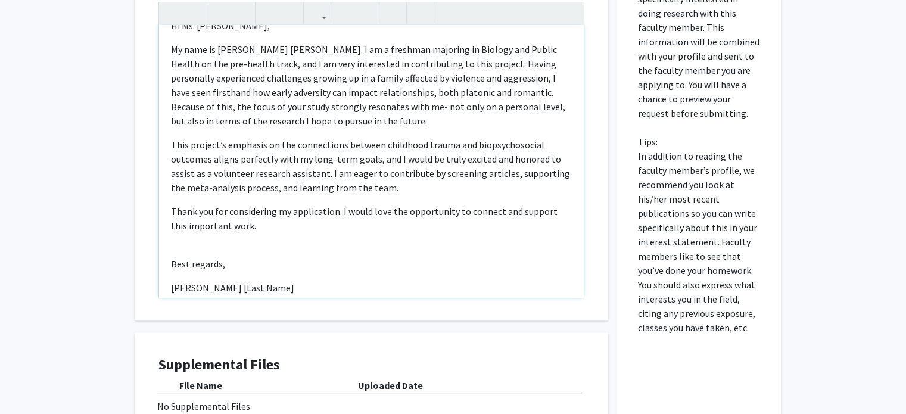
scroll to position [19, 0]
click at [216, 245] on div "Hi Ms. [PERSON_NAME], My name is [PERSON_NAME] [PERSON_NAME]. I am a freshman m…" at bounding box center [371, 161] width 424 height 273
drag, startPoint x: 251, startPoint y: 281, endPoint x: 195, endPoint y: 276, distance: 55.6
click at [195, 276] on div "Hi Ms. [PERSON_NAME], My name is [PERSON_NAME] [PERSON_NAME]. I am a freshman m…" at bounding box center [371, 161] width 424 height 273
type textarea "<l>Ip Do. Sitam Consec,</a><e>Se doei te Incid Utlabor Etdolore. M al e adminim…"
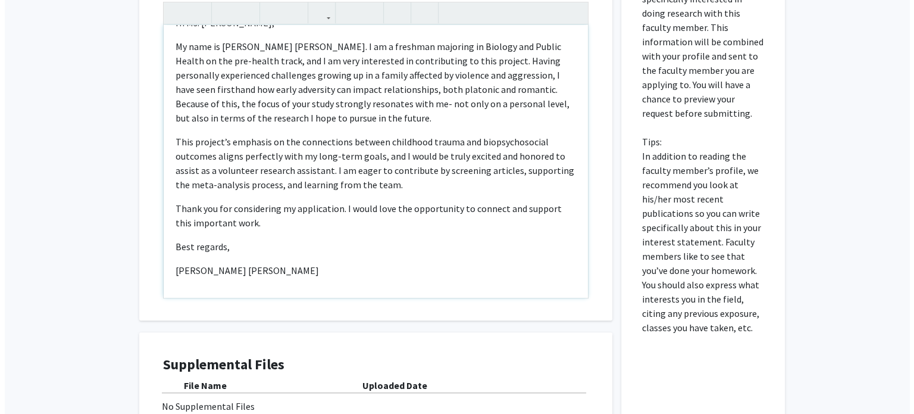
scroll to position [695, 0]
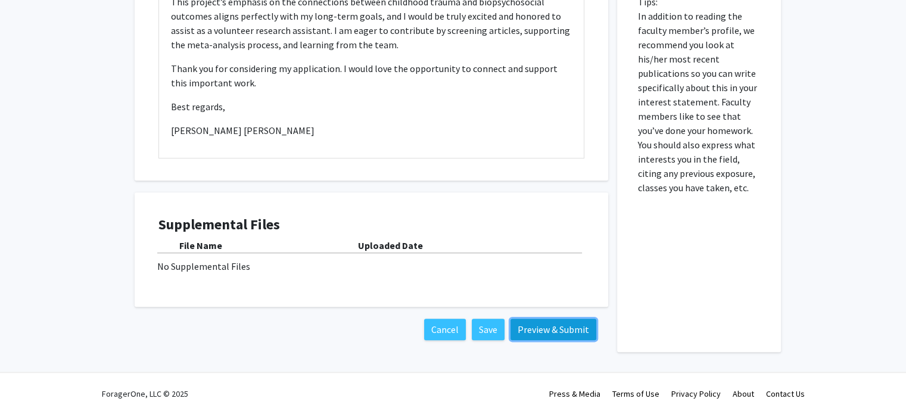
click at [552, 326] on button "Preview & Submit" at bounding box center [553, 329] width 86 height 21
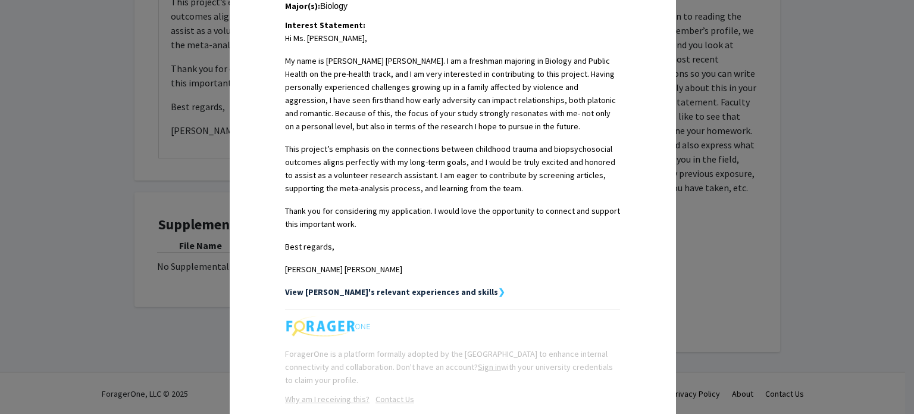
scroll to position [383, 0]
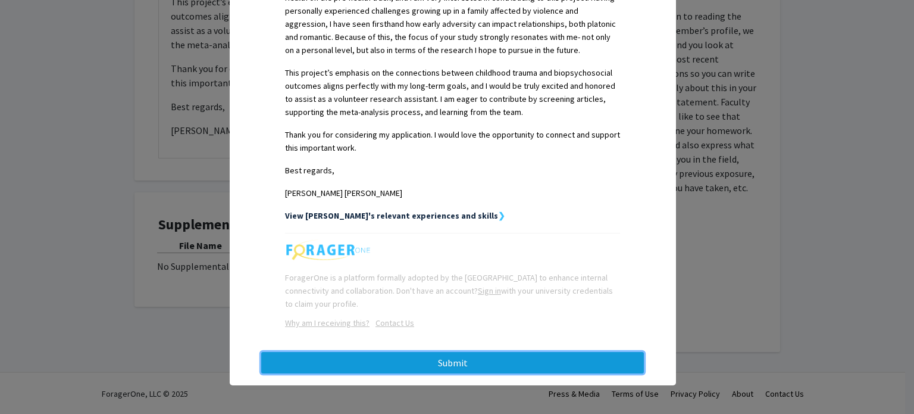
click at [507, 369] on button "Submit" at bounding box center [452, 362] width 383 height 21
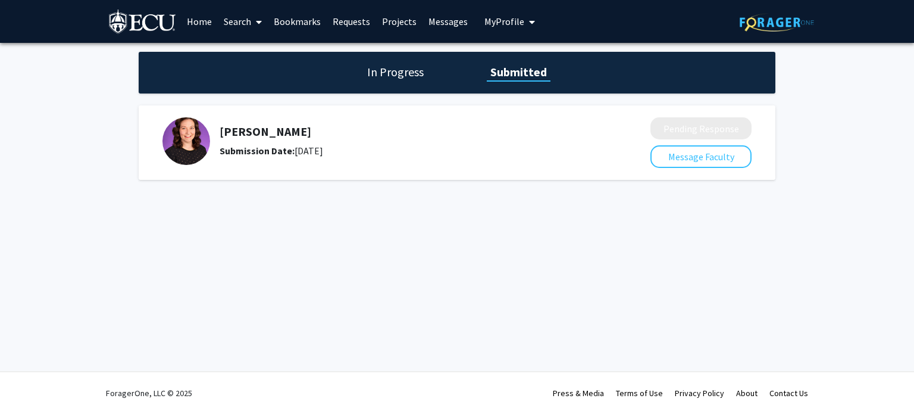
click at [375, 74] on h1 "In Progress" at bounding box center [396, 72] width 64 height 17
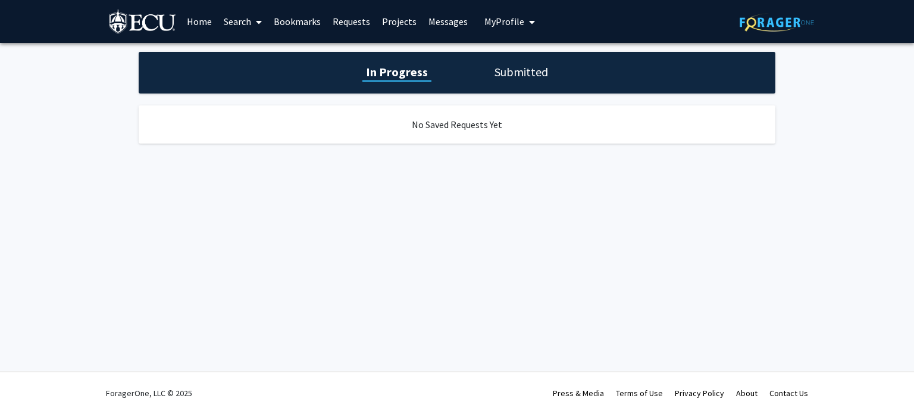
click at [304, 26] on link "Bookmarks" at bounding box center [297, 22] width 59 height 42
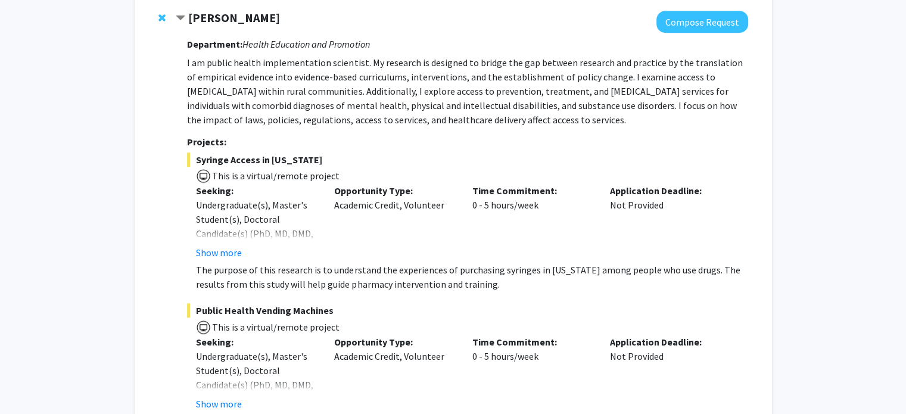
scroll to position [781, 0]
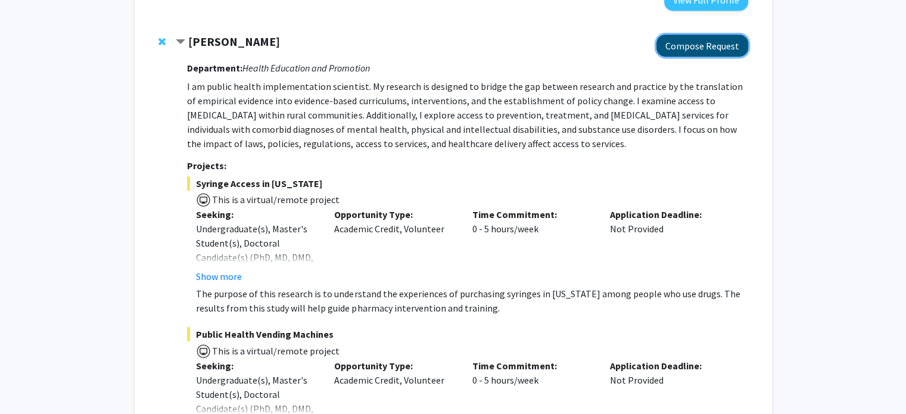
click at [732, 35] on button "Compose Request" at bounding box center [702, 46] width 92 height 22
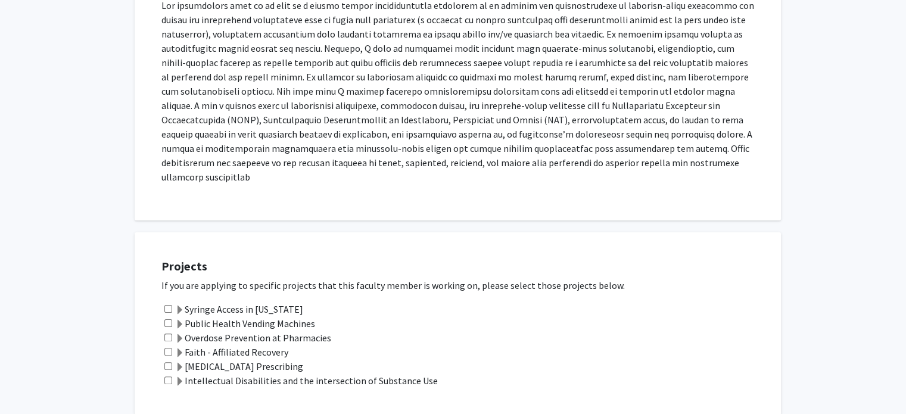
scroll to position [317, 0]
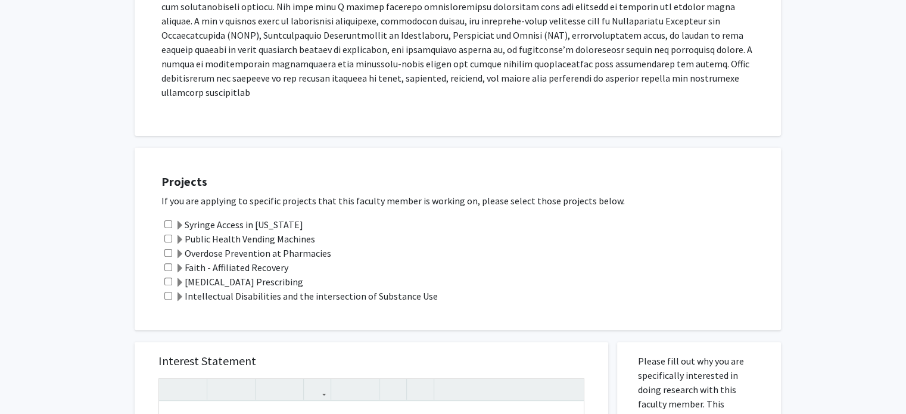
click at [198, 260] on label "Faith - Affiliated Recovery" at bounding box center [231, 267] width 113 height 14
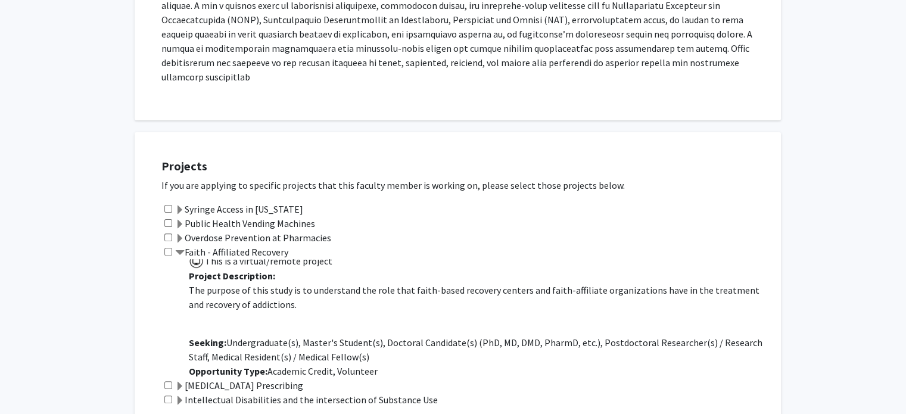
scroll to position [30, 0]
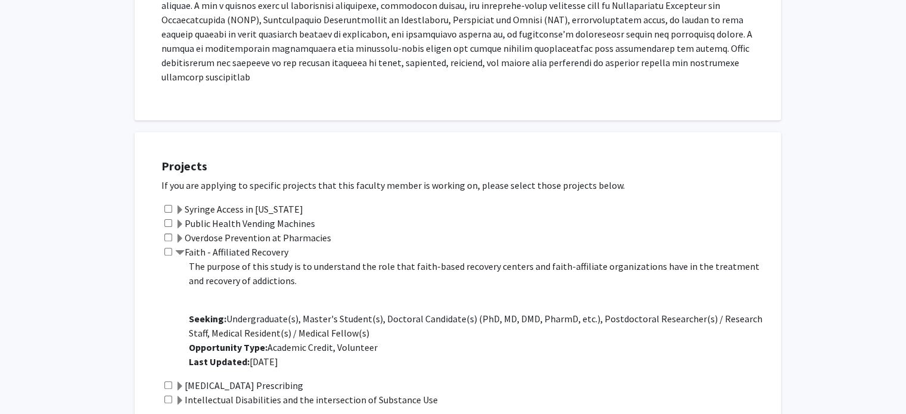
click at [177, 248] on span at bounding box center [180, 253] width 10 height 10
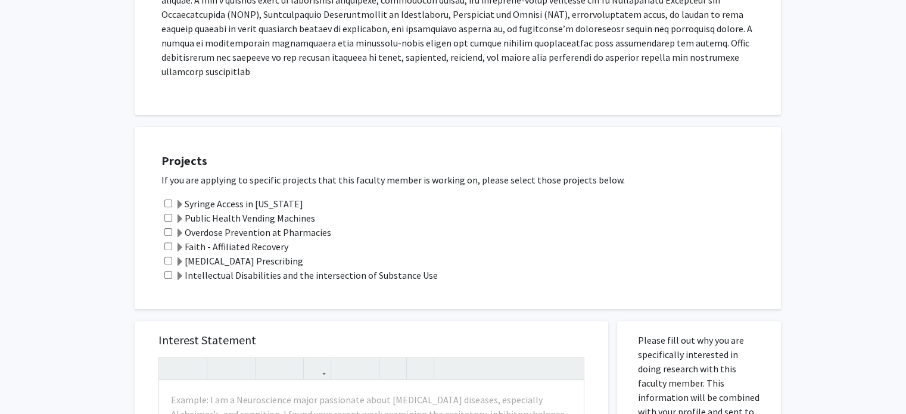
scroll to position [338, 0]
click at [180, 214] on span at bounding box center [180, 219] width 10 height 10
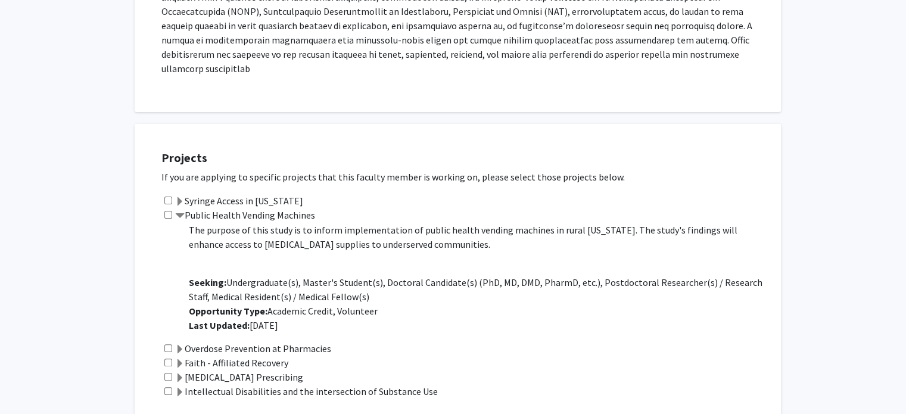
scroll to position [0, 0]
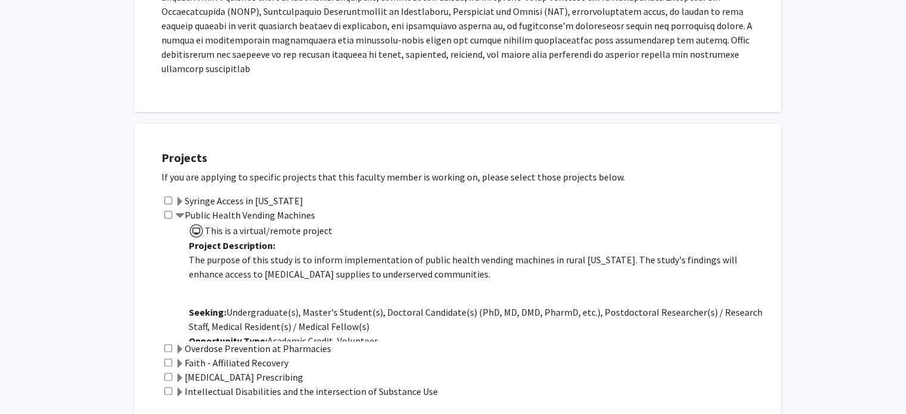
click at [214, 193] on label "Syringe Access in [US_STATE]" at bounding box center [239, 200] width 128 height 14
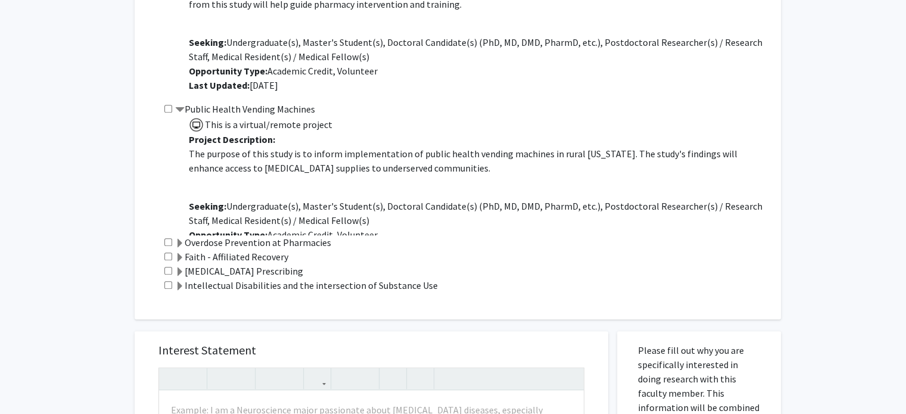
scroll to position [609, 0]
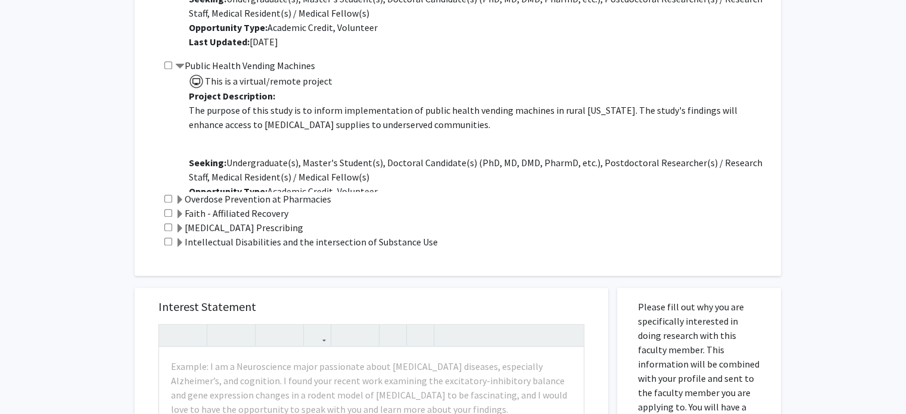
click at [241, 235] on label "Intellectual Disabilities and the intersection of Substance Use" at bounding box center [306, 242] width 263 height 14
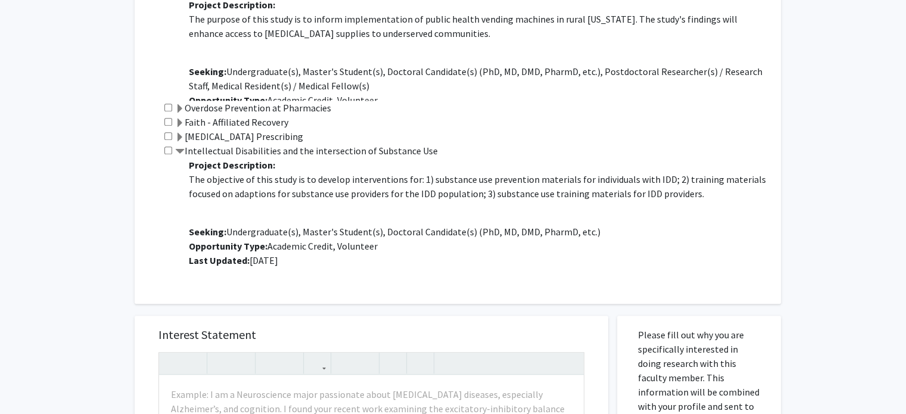
scroll to position [702, 0]
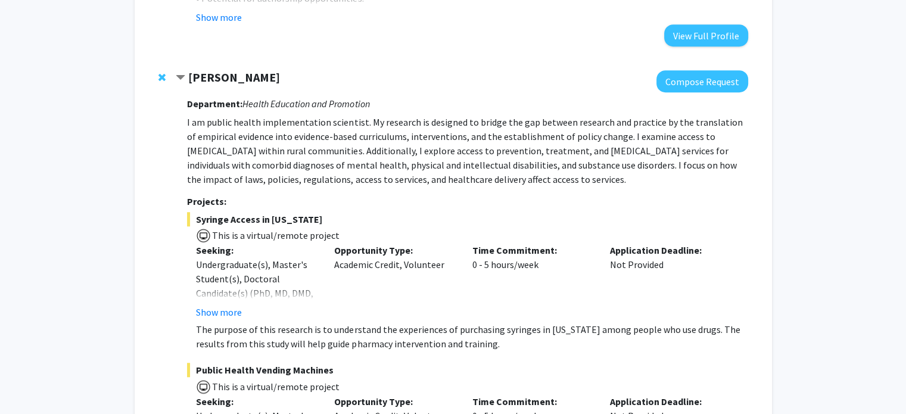
click at [200, 70] on strong "[PERSON_NAME]" at bounding box center [234, 77] width 92 height 15
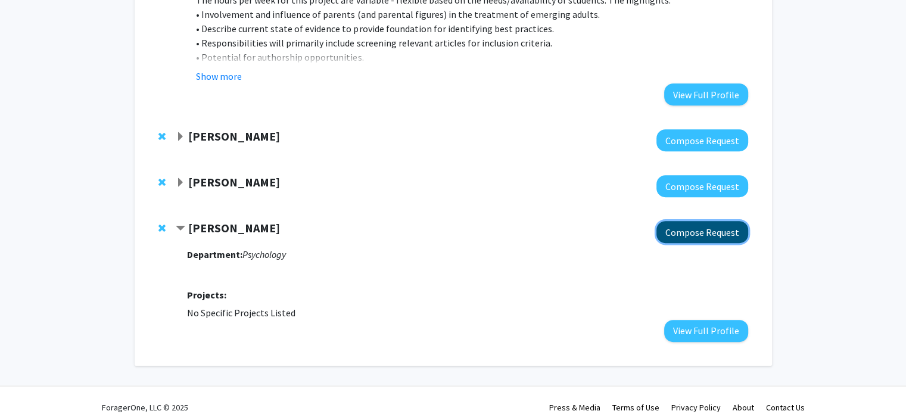
click at [688, 228] on button "Compose Request" at bounding box center [702, 232] width 92 height 22
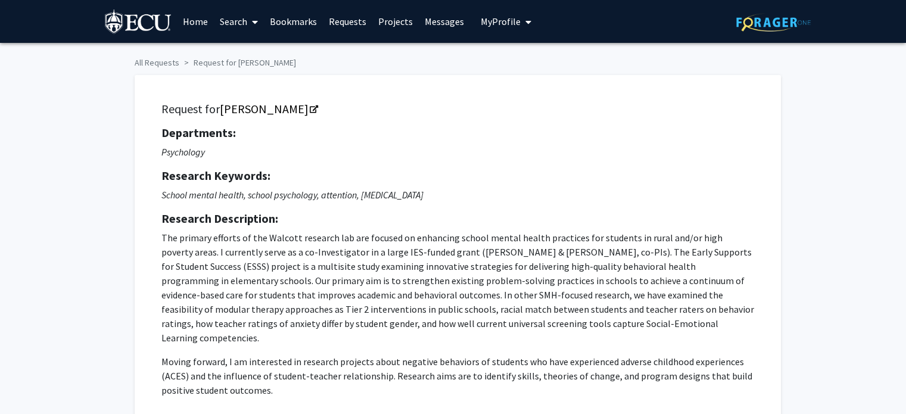
click at [348, 34] on link "Requests" at bounding box center [347, 22] width 49 height 42
